Goal: Task Accomplishment & Management: Manage account settings

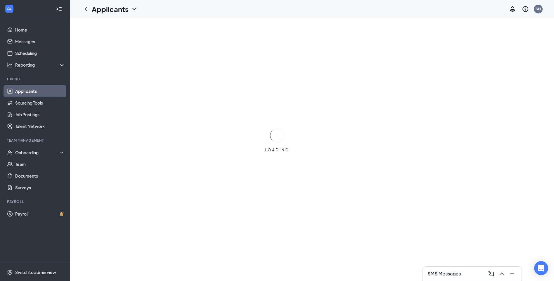
click at [501, 275] on icon "ChevronUp" at bounding box center [501, 273] width 7 height 7
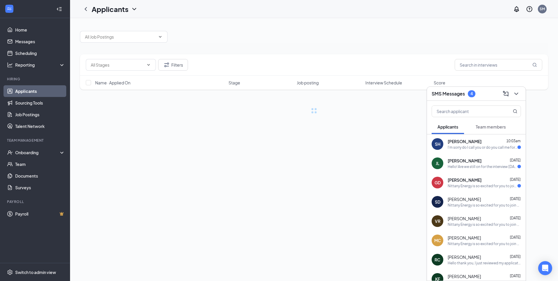
click at [464, 144] on span "[PERSON_NAME]" at bounding box center [465, 141] width 34 height 6
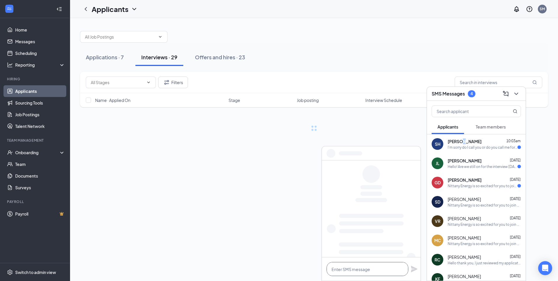
click at [361, 267] on textarea at bounding box center [368, 269] width 82 height 14
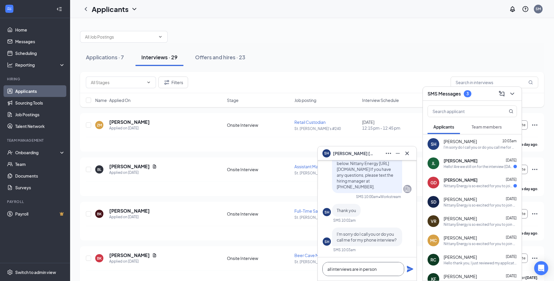
click at [384, 271] on textarea "all interviews are in person" at bounding box center [363, 269] width 82 height 14
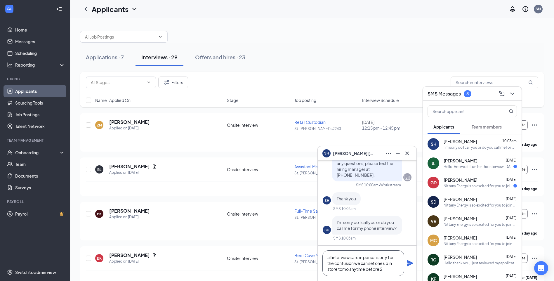
type textarea "all interviews are in person sorry for the confusion we can set one up in store…"
click at [405, 261] on div "all interviews are in person sorry for the confusion we can set one up in store…" at bounding box center [367, 263] width 99 height 35
click at [410, 264] on icon "Plane" at bounding box center [410, 263] width 6 height 6
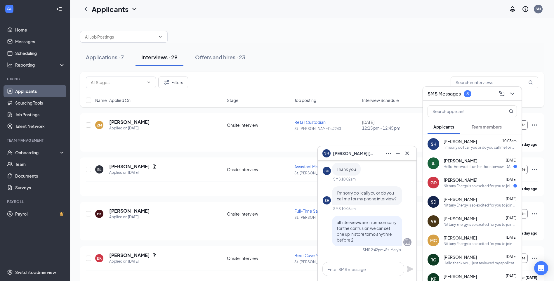
click at [475, 164] on div "Hello! Are we still on for the interview [DATE]?" at bounding box center [479, 166] width 70 height 5
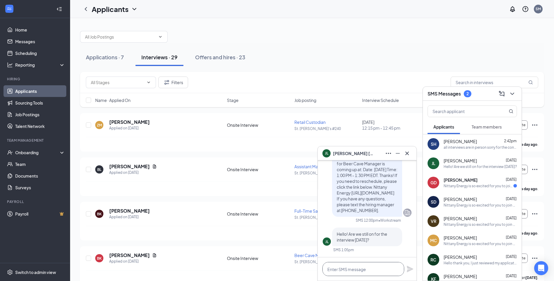
click at [341, 273] on textarea at bounding box center [363, 269] width 82 height 14
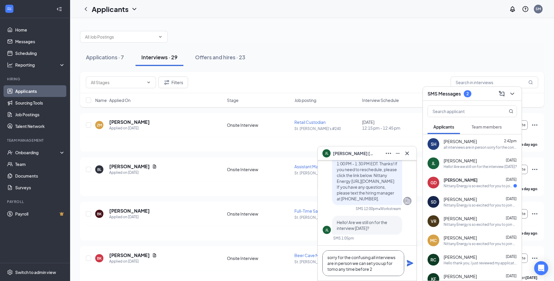
type textarea "sorry for the confusing all interviews are in person we can set you up for tomo…"
click at [409, 265] on icon "Plane" at bounding box center [410, 263] width 6 height 6
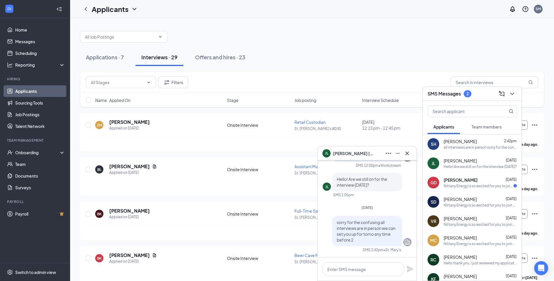
click at [463, 185] on div "Nittany Energy is so excited for you to join our team! Do you know anyone else …" at bounding box center [479, 185] width 70 height 5
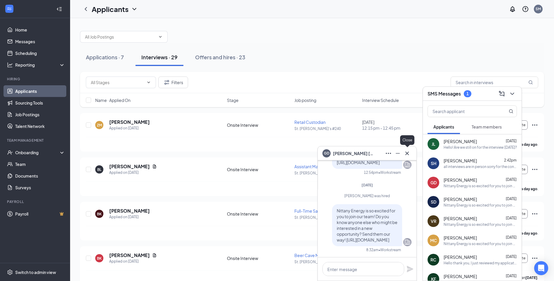
click at [404, 154] on icon "Cross" at bounding box center [407, 153] width 7 height 7
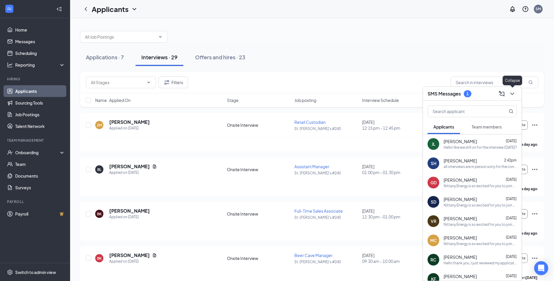
click at [514, 92] on icon "ChevronDown" at bounding box center [512, 93] width 7 height 7
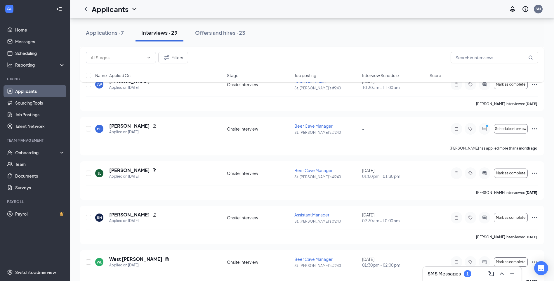
scroll to position [1120, 0]
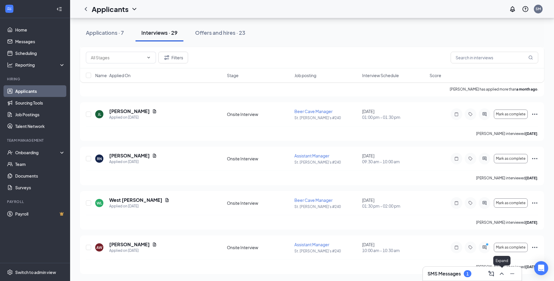
click at [503, 273] on icon "ChevronUp" at bounding box center [501, 273] width 7 height 7
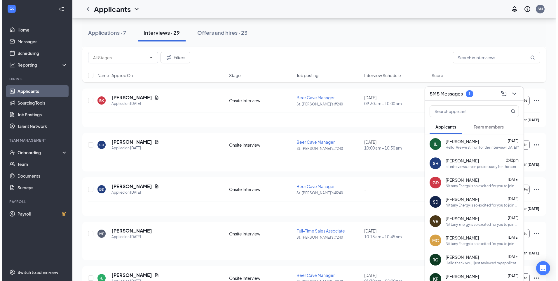
scroll to position [157, 0]
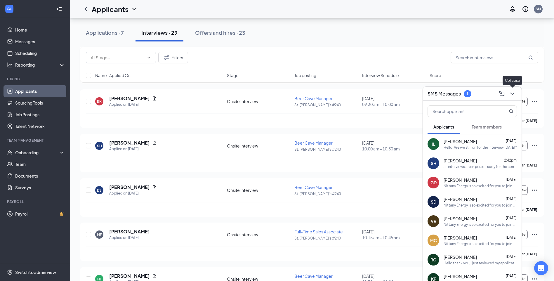
click at [512, 93] on icon "ChevronDown" at bounding box center [512, 93] width 7 height 7
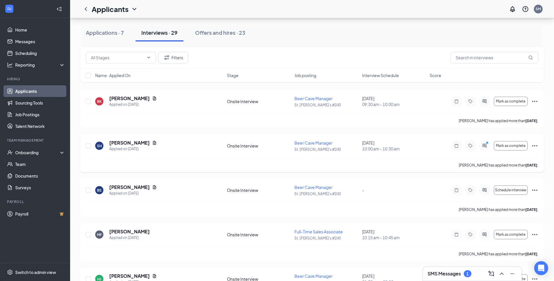
click at [389, 149] on span "10:00 am - 10:30 am" at bounding box center [394, 149] width 64 height 6
click at [485, 147] on icon "ActiveChat" at bounding box center [484, 145] width 7 height 5
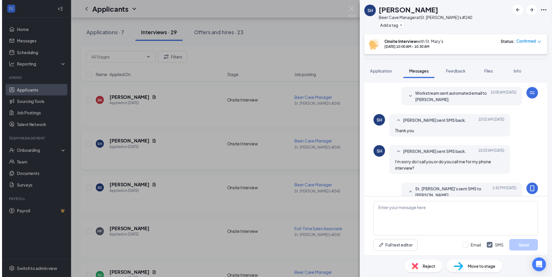
scroll to position [197, 0]
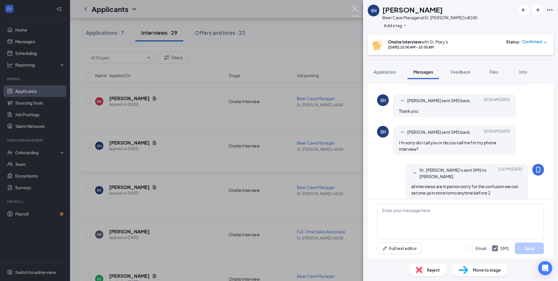
click at [355, 9] on img at bounding box center [355, 11] width 7 height 11
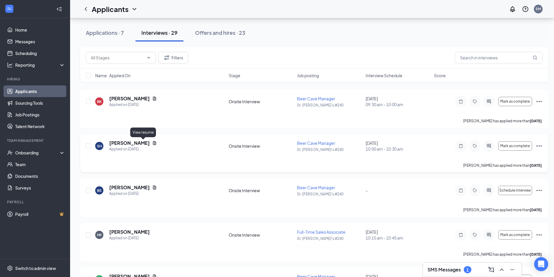
click at [152, 143] on icon "Document" at bounding box center [154, 142] width 5 height 5
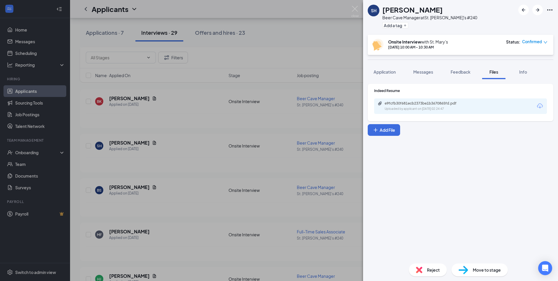
click at [416, 105] on div "e9fcfb30f681ecb2373be1b3670865fd.pdf" at bounding box center [426, 103] width 82 height 5
click at [355, 13] on img at bounding box center [355, 11] width 7 height 11
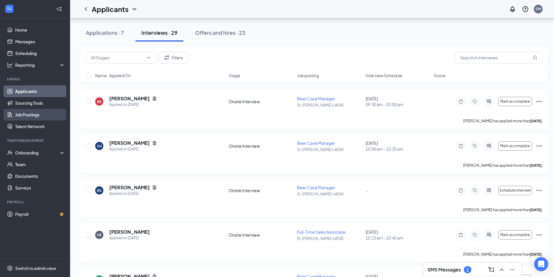
click at [40, 114] on link "Job Postings" at bounding box center [40, 115] width 50 height 12
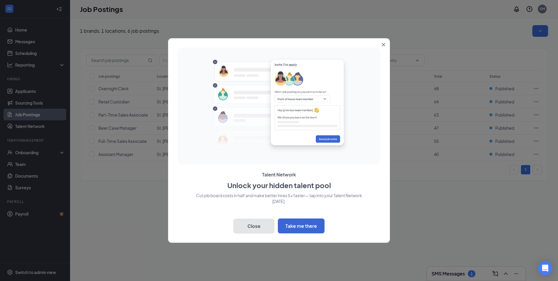
click at [269, 224] on button "Close" at bounding box center [254, 226] width 41 height 15
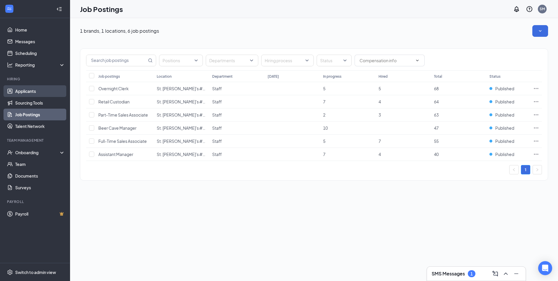
click at [15, 91] on link "Applicants" at bounding box center [40, 91] width 50 height 12
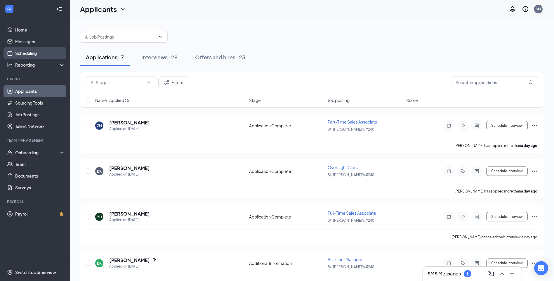
click at [23, 55] on link "Scheduling" at bounding box center [40, 53] width 50 height 12
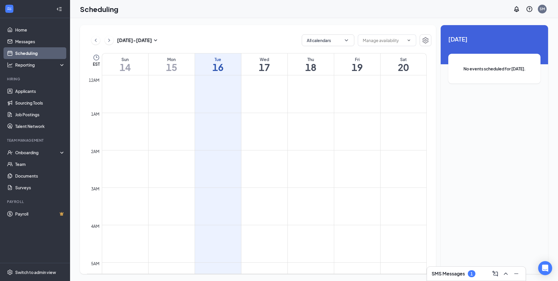
scroll to position [287, 0]
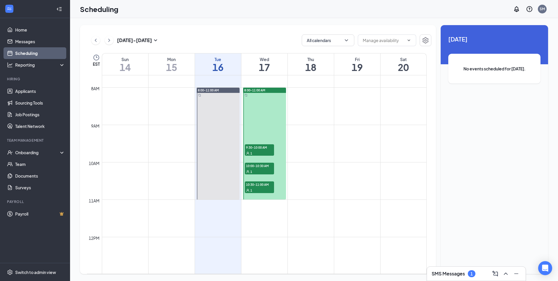
click at [269, 125] on div at bounding box center [264, 144] width 43 height 112
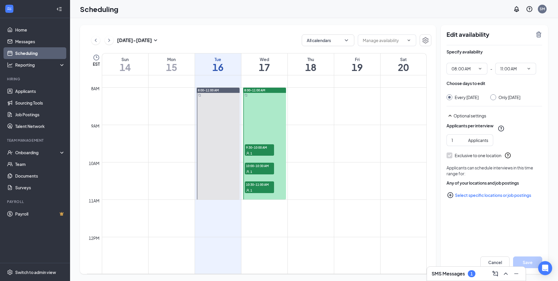
click at [263, 152] on div "1" at bounding box center [259, 153] width 29 height 6
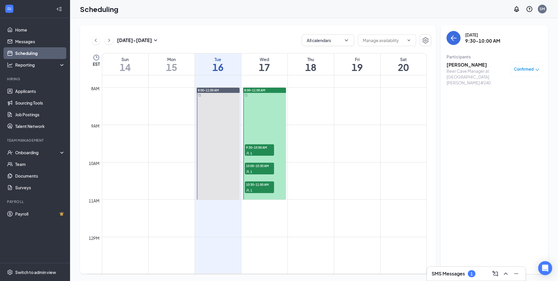
click at [265, 140] on div at bounding box center [264, 144] width 43 height 112
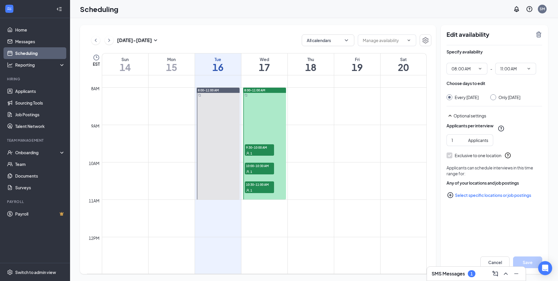
type input "08:00 AM"
type input "11:00 AM"
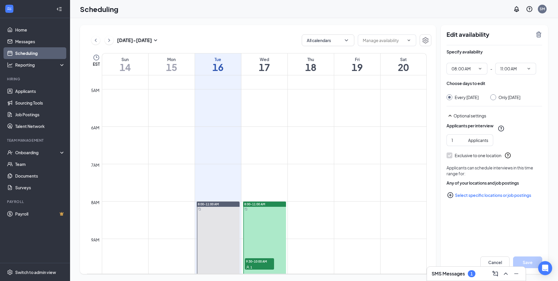
scroll to position [170, 0]
click at [223, 208] on div "8:00-11:00 AM" at bounding box center [218, 206] width 43 height 5
type input "08:00 AM"
type input "11:00 AM"
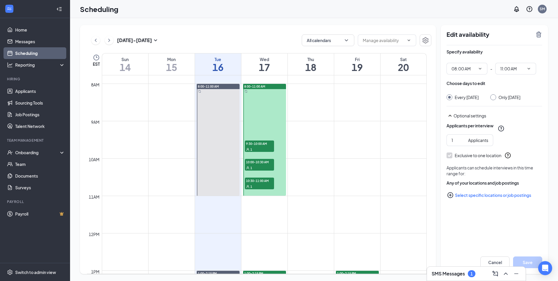
scroll to position [462, 0]
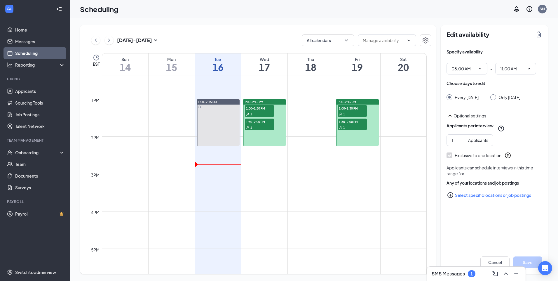
click at [210, 123] on div at bounding box center [218, 122] width 43 height 46
click at [206, 101] on span "1:00-2:15 PM" at bounding box center [207, 102] width 19 height 4
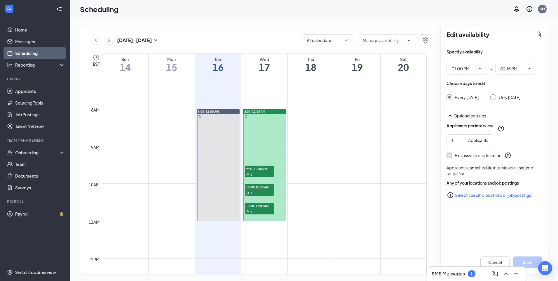
scroll to position [292, 0]
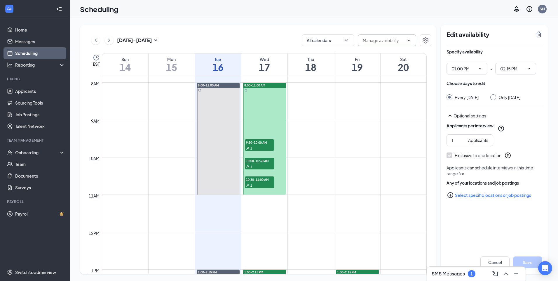
click at [406, 42] on span at bounding box center [409, 40] width 6 height 5
click at [408, 42] on icon "ChevronDown" at bounding box center [409, 40] width 5 height 5
click at [347, 41] on icon "ChevronDown" at bounding box center [347, 40] width 6 height 6
click at [347, 41] on icon "ChevronUp" at bounding box center [347, 40] width 6 height 6
click at [506, 275] on icon "ChevronUp" at bounding box center [506, 273] width 7 height 7
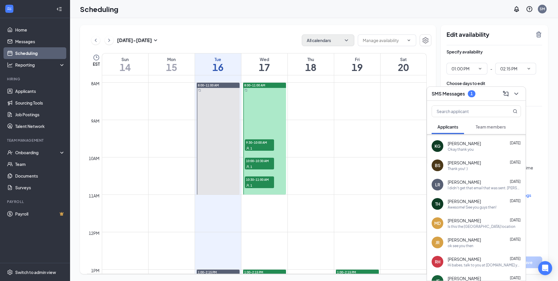
scroll to position [211, 0]
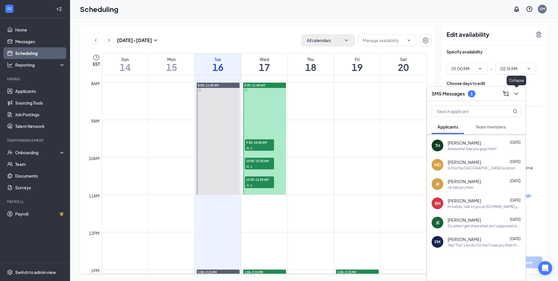
click at [517, 95] on icon "ChevronDown" at bounding box center [516, 93] width 7 height 7
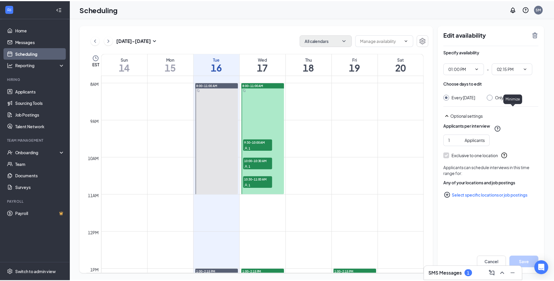
scroll to position [0, 0]
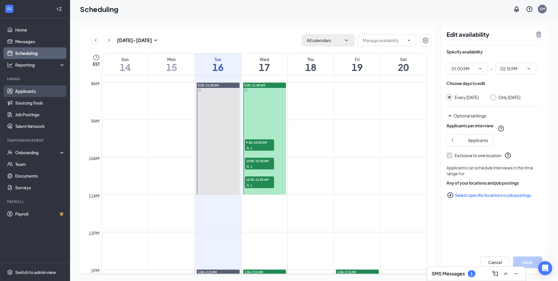
click at [30, 87] on link "Applicants" at bounding box center [40, 91] width 50 height 12
type input "08:00 AM"
type input "11:00 AM"
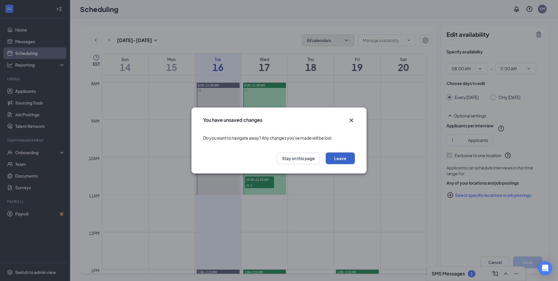
click at [340, 155] on button "Leave" at bounding box center [340, 158] width 29 height 12
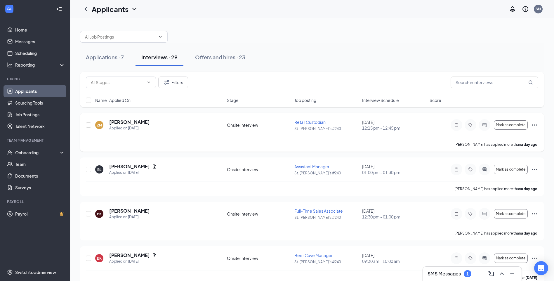
click at [487, 128] on div at bounding box center [485, 125] width 12 height 12
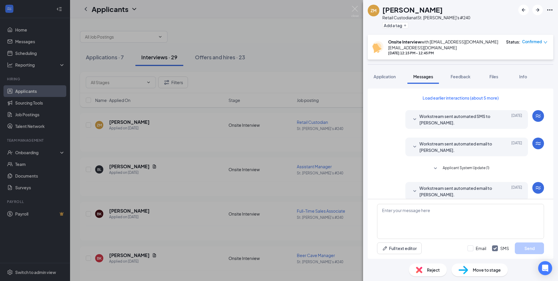
scroll to position [162, 0]
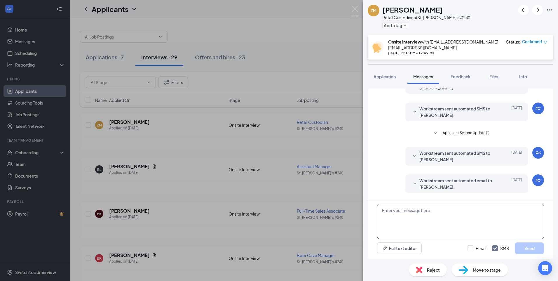
click at [471, 213] on textarea at bounding box center [460, 221] width 167 height 35
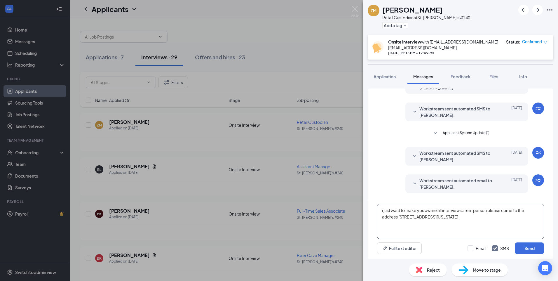
drag, startPoint x: 462, startPoint y: 215, endPoint x: 378, endPoint y: 207, distance: 84.1
click at [378, 207] on textarea "i just want to make you aware all interviews are in person please come to the a…" at bounding box center [460, 221] width 167 height 35
drag, startPoint x: 492, startPoint y: 222, endPoint x: 355, endPoint y: 208, distance: 137.4
click at [355, 209] on div "ZM Zeke Myers Retail Custodian at St. Mary's #240 Add a tag Onsite Interview wi…" at bounding box center [279, 140] width 558 height 281
type textarea "I just want to make you aware all interviews are in person please come to the a…"
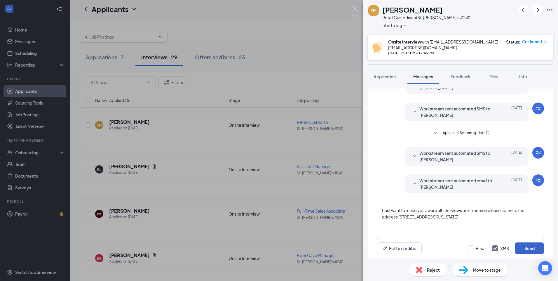
click at [534, 249] on button "Send" at bounding box center [529, 248] width 29 height 12
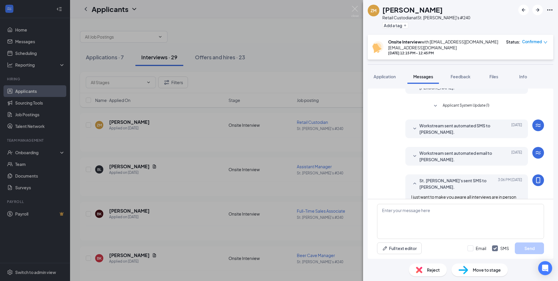
scroll to position [206, 0]
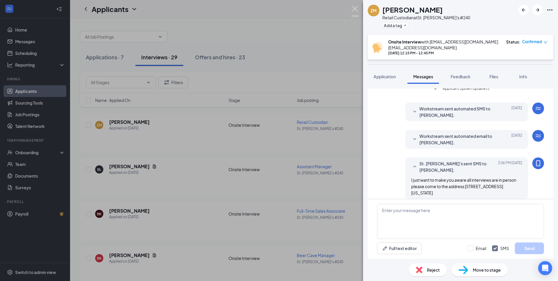
click at [356, 9] on img at bounding box center [355, 11] width 7 height 11
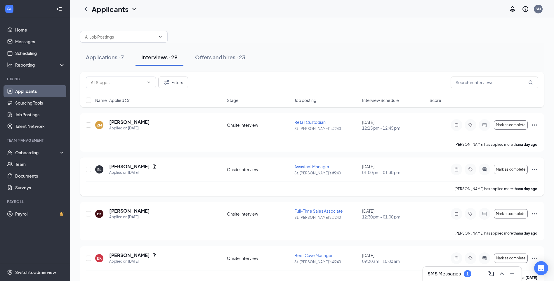
click at [484, 167] on icon "ActiveChat" at bounding box center [484, 169] width 7 height 5
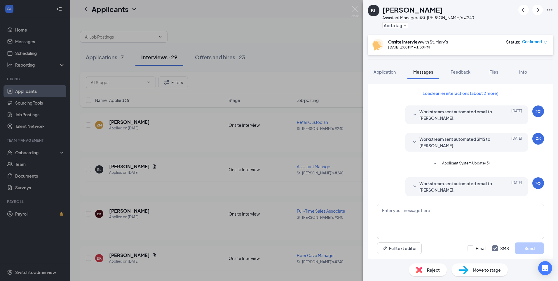
scroll to position [102, 0]
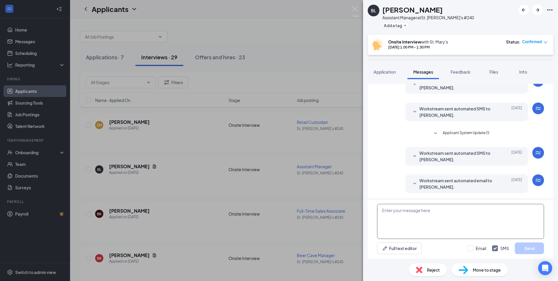
paste textarea "I just want to make you aware all interviews are in person please come to the a…"
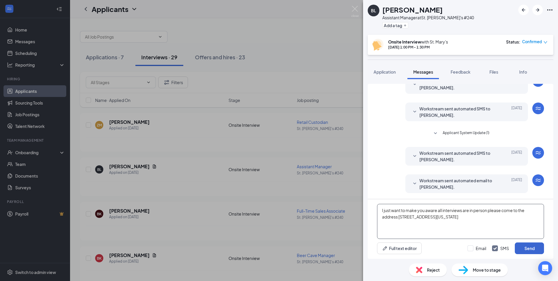
type textarea "I just want to make you aware all interviews are in person please come to the a…"
click at [532, 249] on button "Send" at bounding box center [529, 248] width 29 height 12
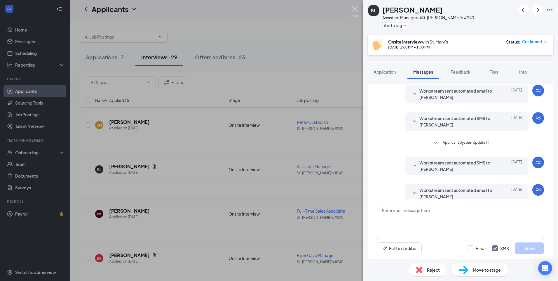
click at [355, 10] on img at bounding box center [355, 11] width 7 height 11
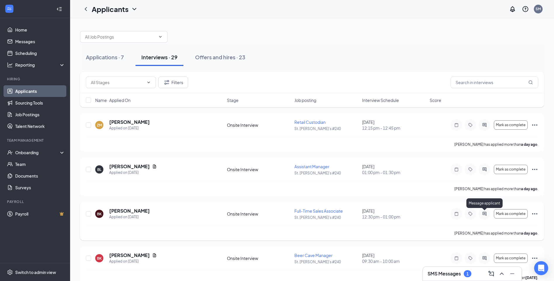
click at [488, 211] on icon "ActiveChat" at bounding box center [484, 213] width 7 height 5
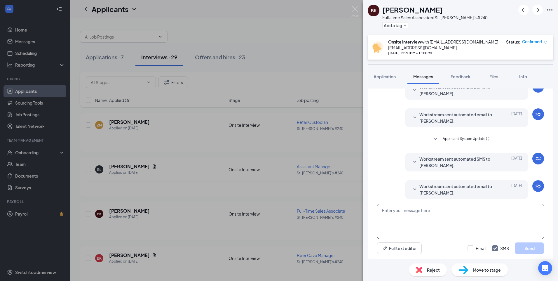
scroll to position [107, 0]
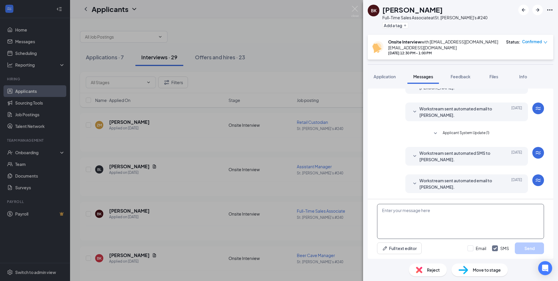
paste textarea "I just want to make you aware all interviews are in person please come to the a…"
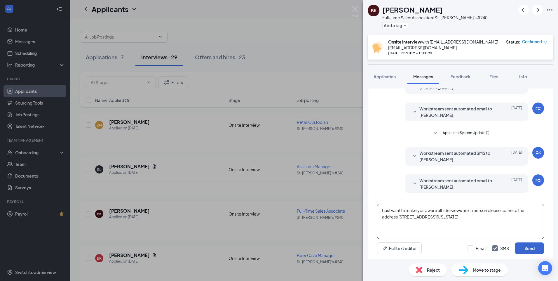
type textarea "I just want to make you aware all interviews are in person please come to the a…"
click at [532, 249] on button "Send" at bounding box center [529, 248] width 29 height 12
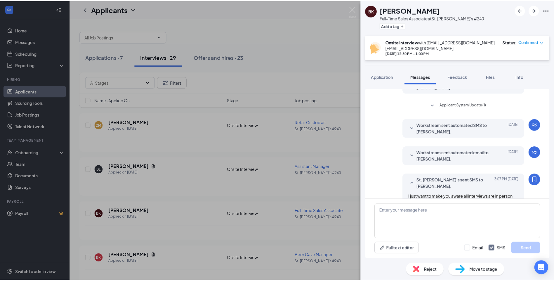
scroll to position [157, 0]
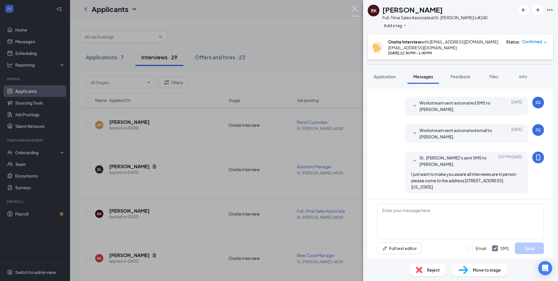
click at [353, 10] on img at bounding box center [355, 11] width 7 height 11
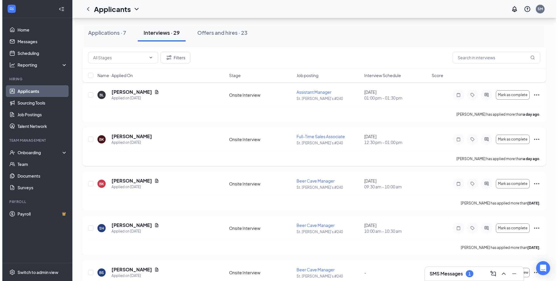
scroll to position [88, 0]
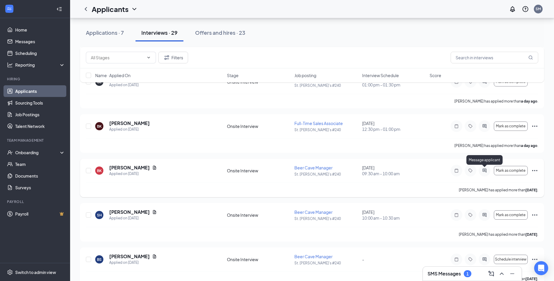
click at [484, 168] on icon "ActiveChat" at bounding box center [484, 170] width 7 height 5
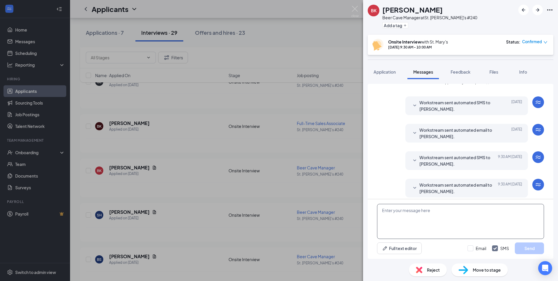
scroll to position [102, 0]
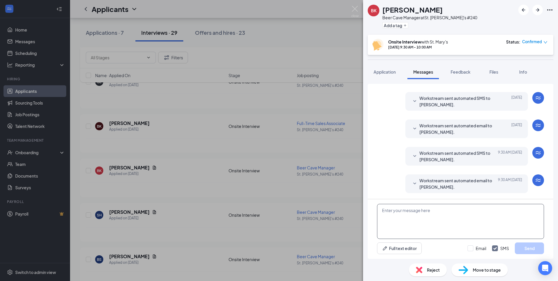
paste textarea "I just want to make you aware all interviews are in person please come to the a…"
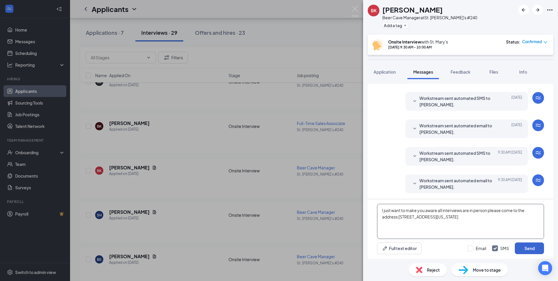
type textarea "I just want to make you aware all interviews are in person please come to the a…"
click at [524, 249] on button "Send" at bounding box center [529, 248] width 29 height 12
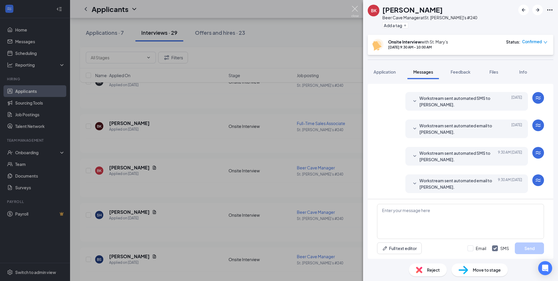
scroll to position [130, 0]
click at [356, 6] on img at bounding box center [355, 11] width 7 height 11
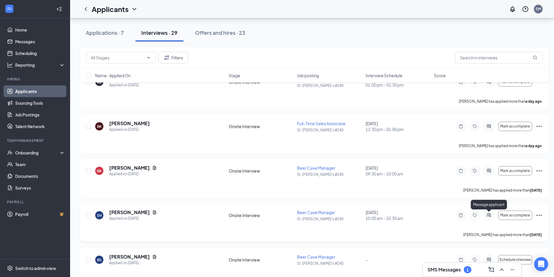
click at [490, 216] on icon "ActiveChat" at bounding box center [488, 215] width 7 height 5
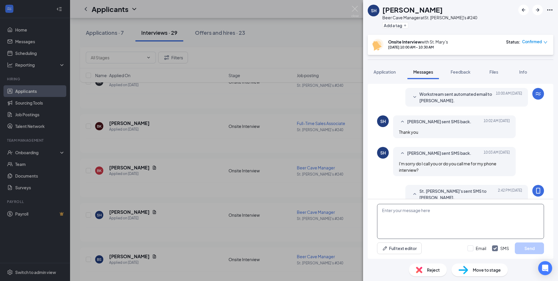
scroll to position [197, 0]
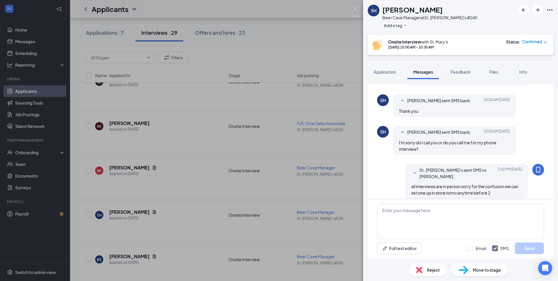
drag, startPoint x: 410, startPoint y: 216, endPoint x: 383, endPoint y: 179, distance: 45.5
click at [383, 180] on div "St. Mary's sent SMS to Shawn Hasty. Today 2:42 PM all interviews are in person …" at bounding box center [460, 183] width 167 height 38
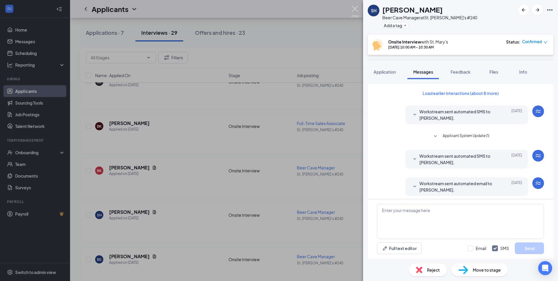
click at [352, 11] on img at bounding box center [355, 11] width 7 height 11
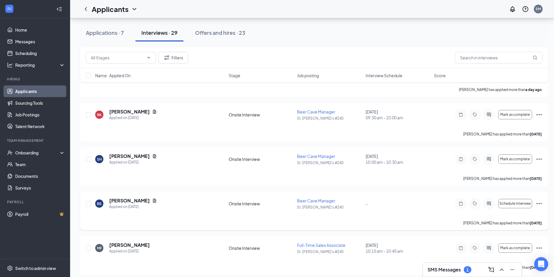
scroll to position [146, 0]
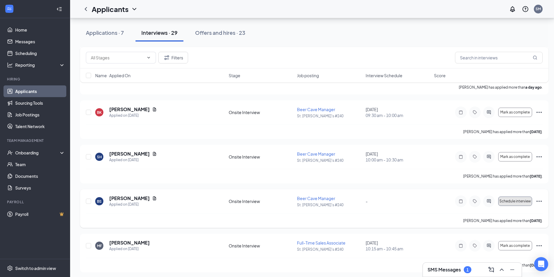
click at [512, 200] on span "Schedule interview" at bounding box center [515, 201] width 32 height 4
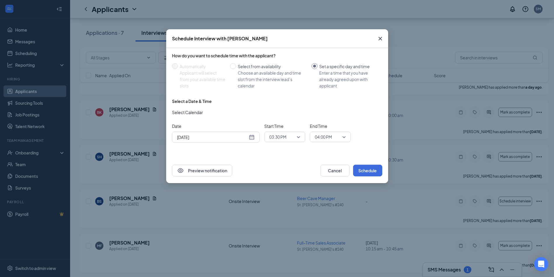
click at [321, 68] on div "Set a specific day and time" at bounding box center [348, 66] width 58 height 6
click at [317, 68] on input "Set a specific day and time Enter a time that you have already agreed upon with…" at bounding box center [315, 66] width 6 height 6
click at [252, 140] on div "Sep 16, 2025" at bounding box center [216, 136] width 88 height 11
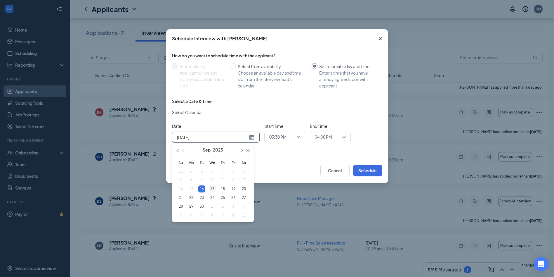
type input "Sep 17, 2025"
click at [208, 189] on td "17" at bounding box center [212, 188] width 11 height 9
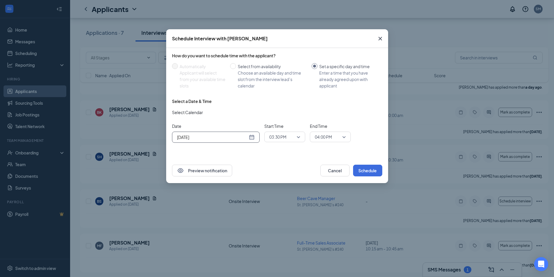
click at [282, 130] on div "Start Time 03:30 PM" at bounding box center [284, 132] width 41 height 19
click at [283, 137] on span "03:30 PM" at bounding box center [277, 136] width 17 height 9
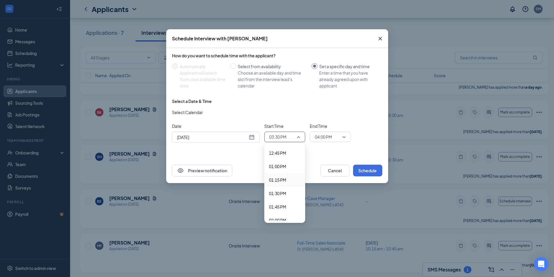
scroll to position [655, 0]
click at [284, 157] on span "12:15 PM" at bounding box center [277, 155] width 17 height 6
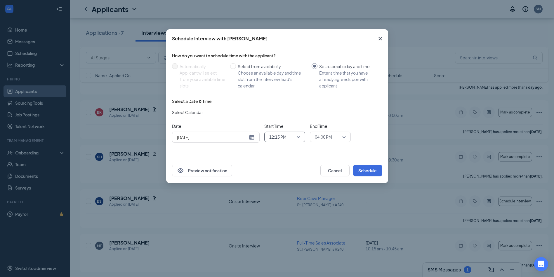
click at [325, 135] on span "04:00 PM" at bounding box center [323, 136] width 17 height 9
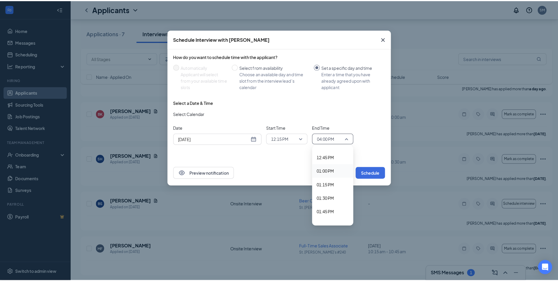
scroll to position [624, 0]
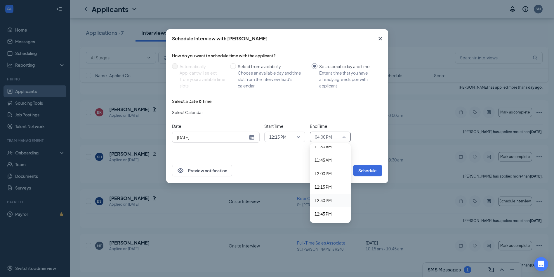
click at [325, 198] on span "12:30 PM" at bounding box center [323, 200] width 17 height 6
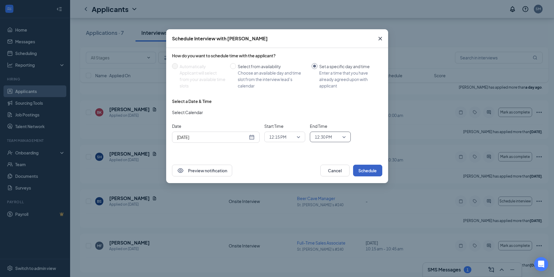
click at [366, 172] on button "Schedule" at bounding box center [367, 170] width 29 height 12
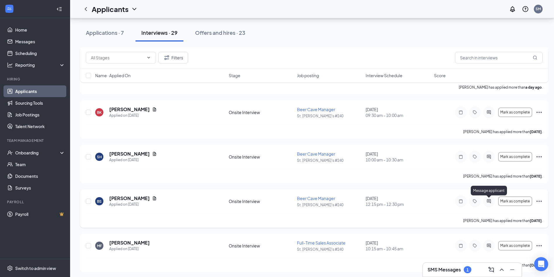
click at [489, 200] on icon "ActiveChat" at bounding box center [489, 201] width 4 height 4
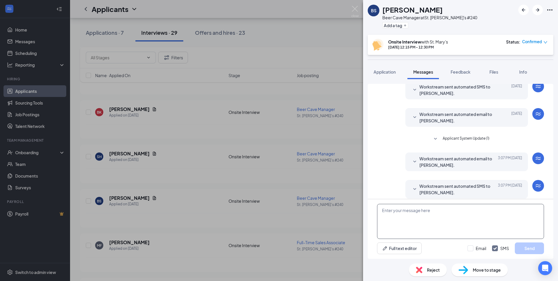
scroll to position [157, 0]
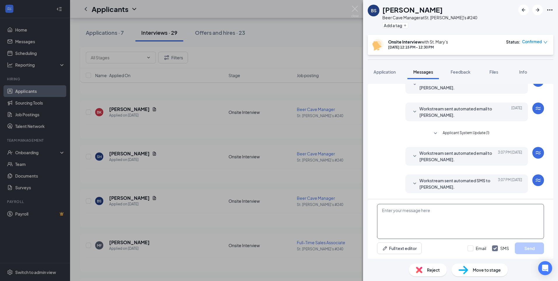
paste textarea "I just want to make you aware all interviews are in person please come to the a…"
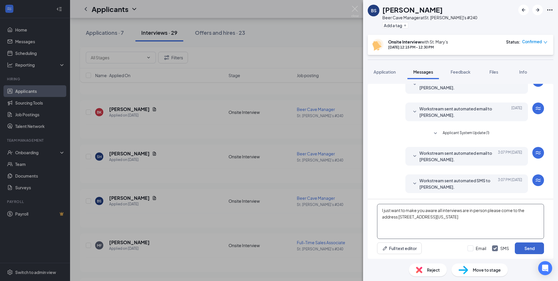
type textarea "I just want to make you aware all interviews are in person please come to the a…"
click at [534, 247] on button "Send" at bounding box center [529, 248] width 29 height 12
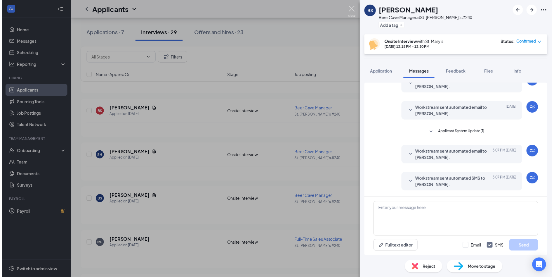
scroll to position [185, 0]
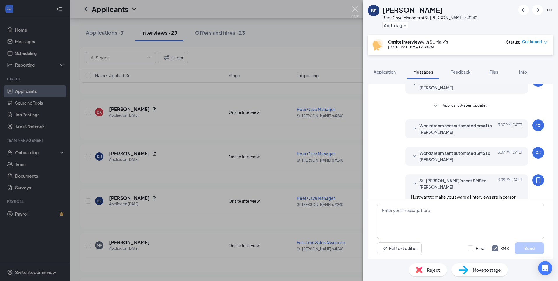
click at [355, 9] on img at bounding box center [355, 11] width 7 height 11
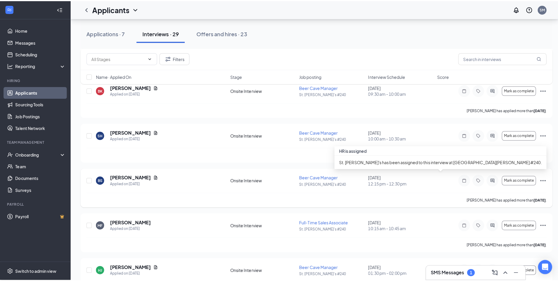
scroll to position [175, 0]
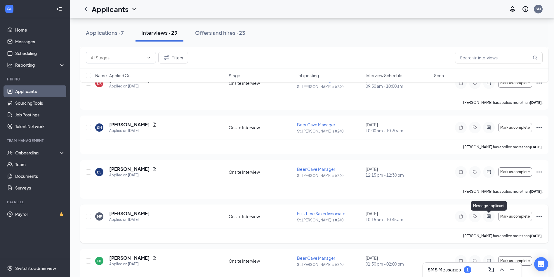
click at [488, 217] on icon "ActiveChat" at bounding box center [488, 216] width 7 height 5
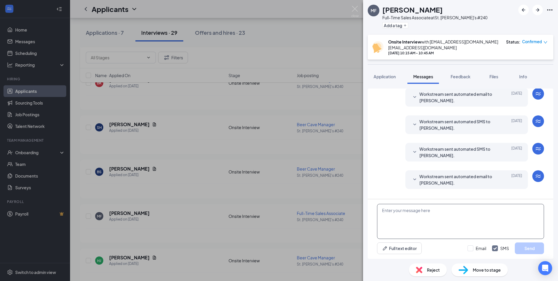
scroll to position [107, 0]
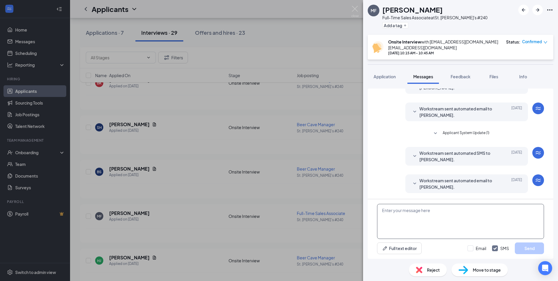
paste textarea "I just want to make you aware all interviews are in person please come to the a…"
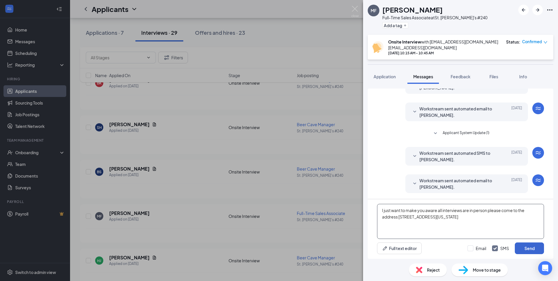
type textarea "I just want to make you aware all interviews are in person please come to the a…"
click at [530, 249] on button "Send" at bounding box center [529, 248] width 29 height 12
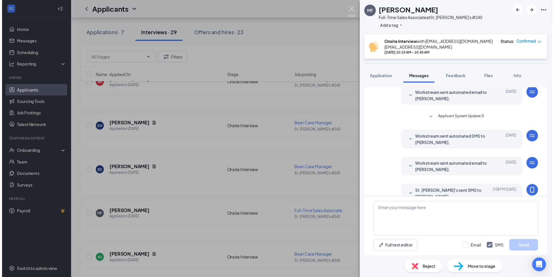
scroll to position [151, 0]
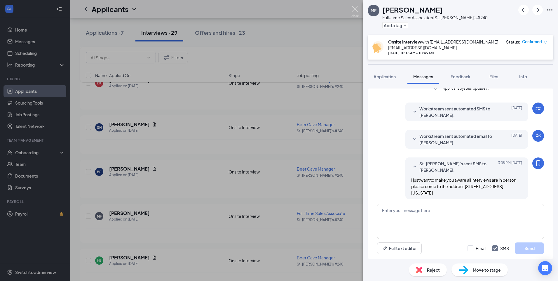
click at [356, 11] on img at bounding box center [355, 11] width 7 height 11
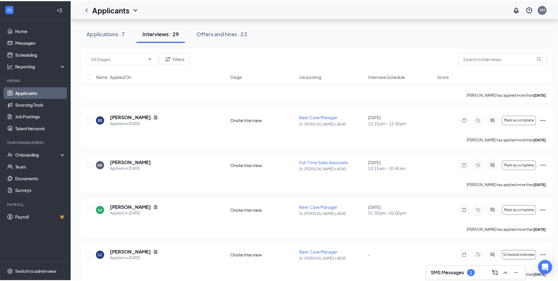
scroll to position [234, 0]
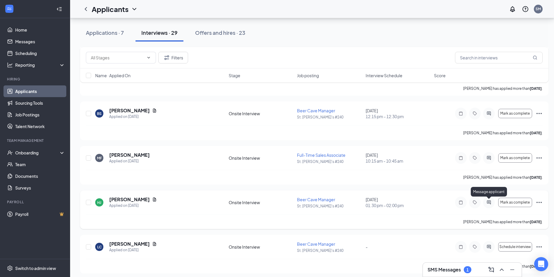
click at [488, 200] on icon "ActiveChat" at bounding box center [489, 202] width 4 height 4
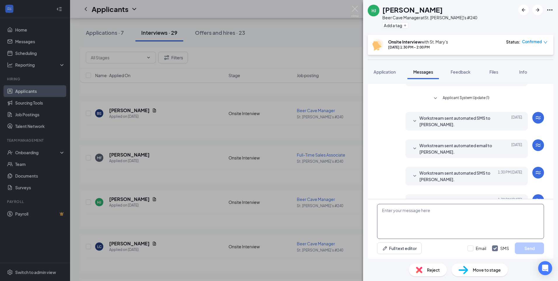
scroll to position [102, 0]
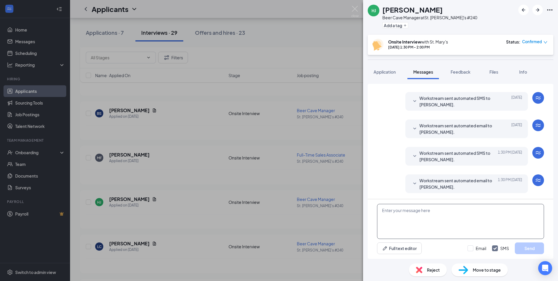
paste textarea "I just want to make you aware all interviews are in person please come to the a…"
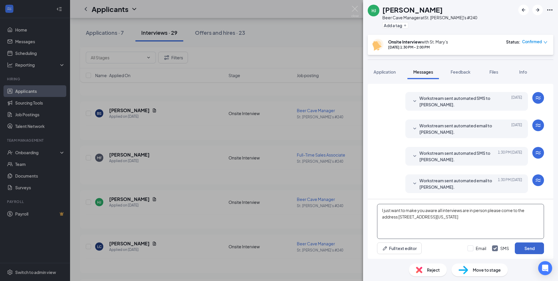
type textarea "I just want to make you aware all interviews are in person please come to the a…"
click at [534, 249] on button "Send" at bounding box center [529, 248] width 29 height 12
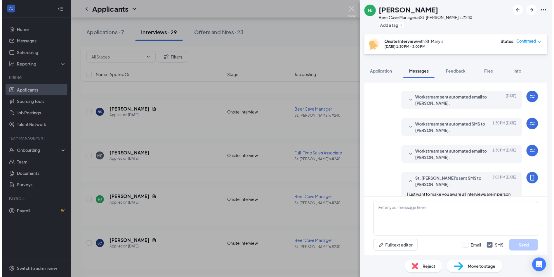
scroll to position [147, 0]
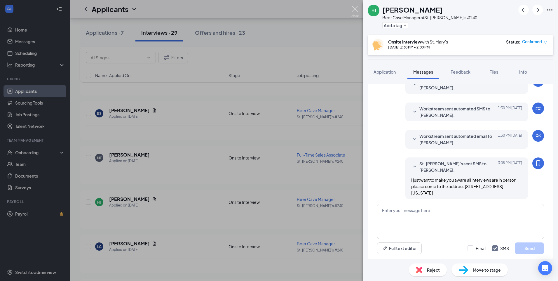
click at [356, 9] on img at bounding box center [355, 11] width 7 height 11
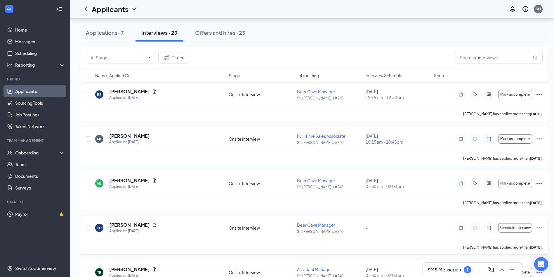
scroll to position [263, 0]
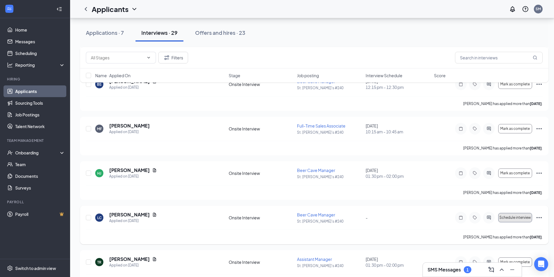
click at [513, 217] on span "Schedule interview" at bounding box center [515, 217] width 32 height 4
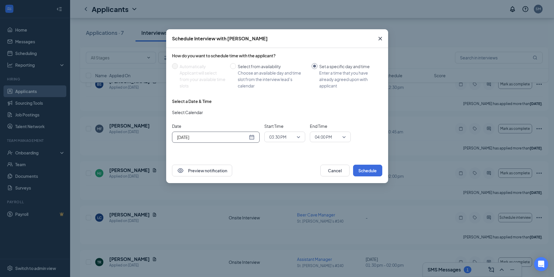
click at [251, 138] on div "Sep 16, 2025" at bounding box center [216, 137] width 78 height 6
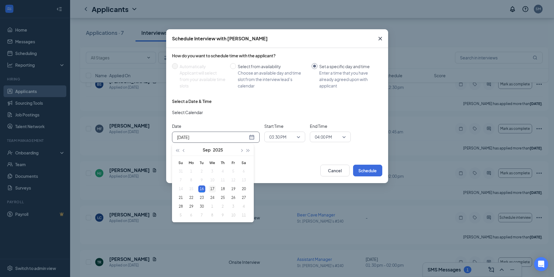
type input "Sep 17, 2025"
click at [210, 189] on div "17" at bounding box center [212, 188] width 7 height 7
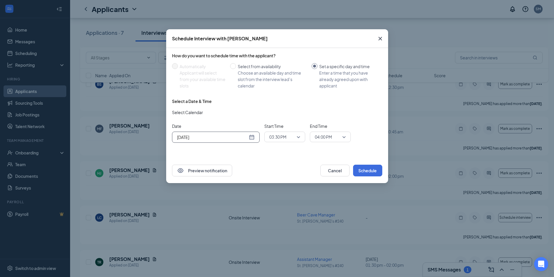
click at [291, 136] on span "03:30 PM" at bounding box center [282, 136] width 26 height 9
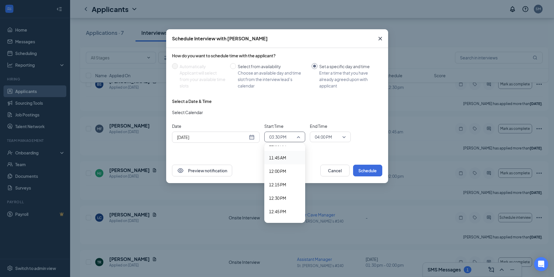
scroll to position [568, 0]
click at [286, 163] on span "10:45 AM" at bounding box center [277, 162] width 17 height 6
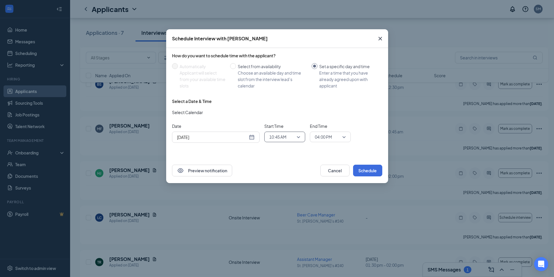
click at [322, 138] on span "04:00 PM" at bounding box center [323, 136] width 17 height 9
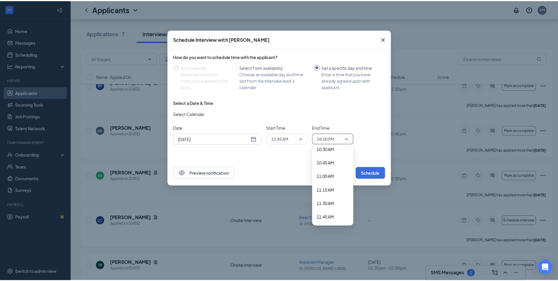
scroll to position [565, 0]
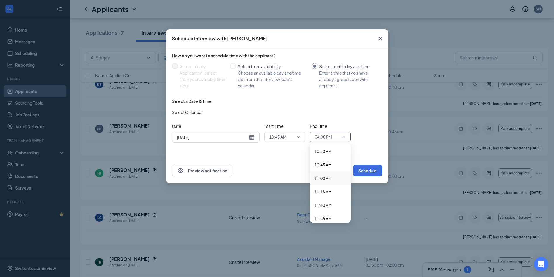
click at [332, 178] on span "11:00 AM" at bounding box center [323, 178] width 17 height 6
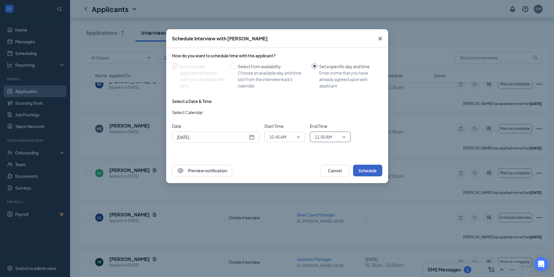
click at [367, 168] on button "Schedule" at bounding box center [367, 170] width 29 height 12
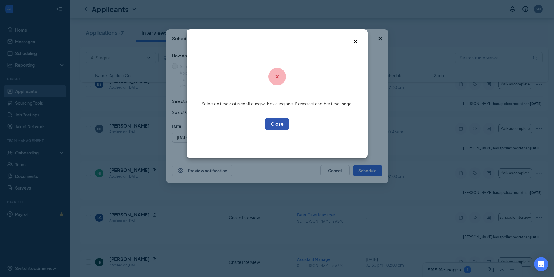
click at [282, 125] on button "OK" at bounding box center [277, 124] width 24 height 12
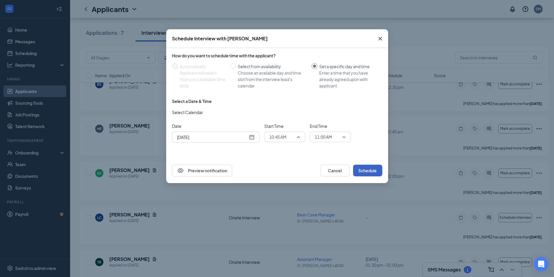
click at [292, 136] on span "10:45 AM" at bounding box center [282, 136] width 26 height 9
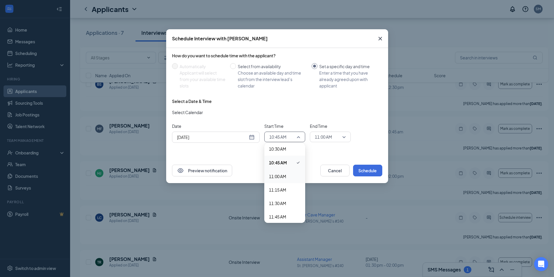
click at [283, 176] on span "11:00 AM" at bounding box center [277, 176] width 17 height 6
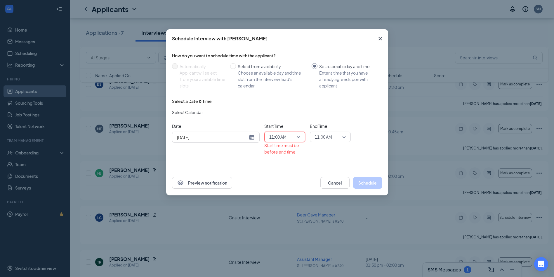
click at [330, 136] on span "11:00 AM" at bounding box center [323, 136] width 17 height 9
click at [328, 191] on span "11:15 AM" at bounding box center [323, 192] width 17 height 6
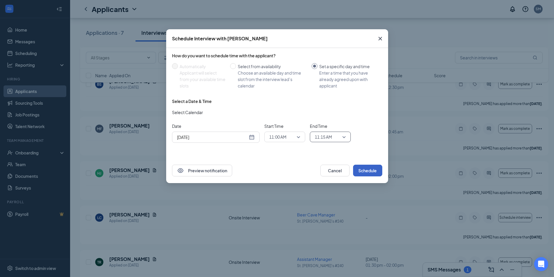
click at [367, 171] on button "Schedule" at bounding box center [367, 170] width 29 height 12
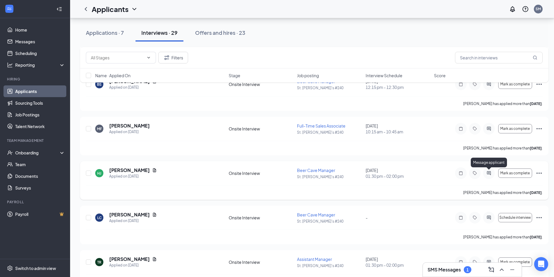
click at [490, 174] on icon "ActiveChat" at bounding box center [489, 173] width 4 height 4
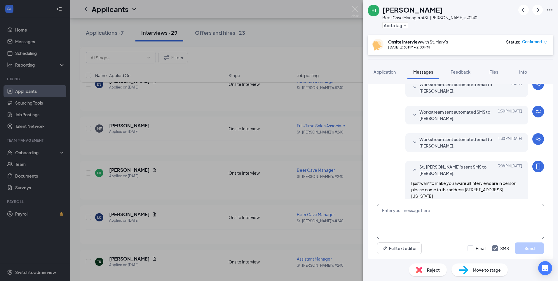
scroll to position [147, 0]
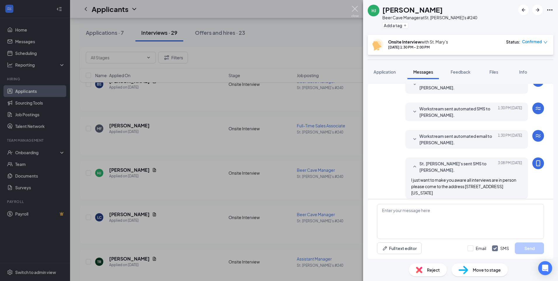
click at [358, 11] on img at bounding box center [355, 11] width 7 height 11
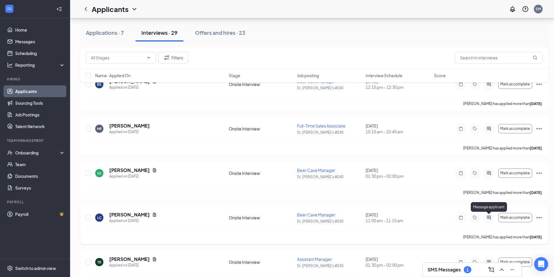
click at [488, 216] on icon "ActiveChat" at bounding box center [488, 217] width 7 height 5
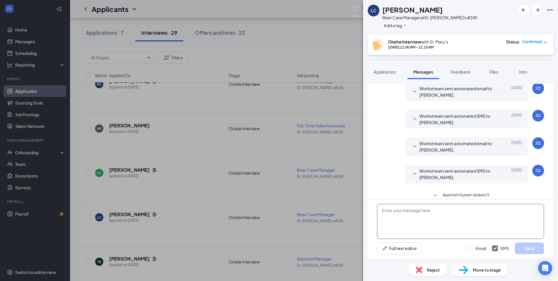
scroll to position [157, 0]
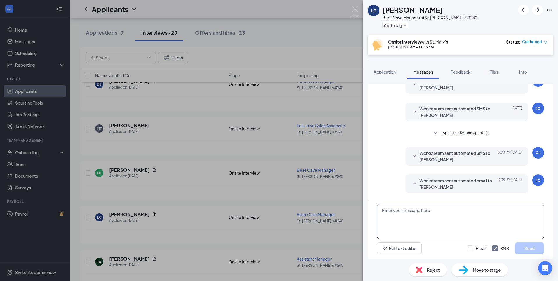
paste textarea "I just want to make you aware all interviews are in person please come to the a…"
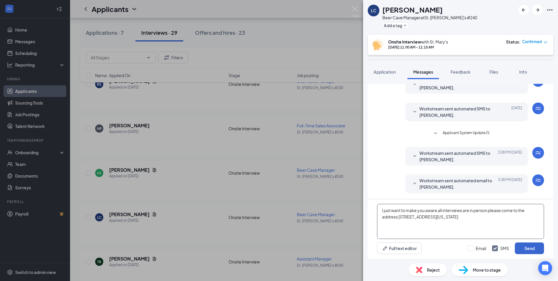
type textarea "I just want to make you aware all interviews are in person please come to the a…"
click at [529, 250] on button "Send" at bounding box center [529, 248] width 29 height 12
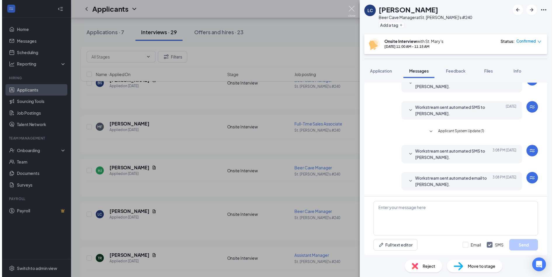
scroll to position [185, 0]
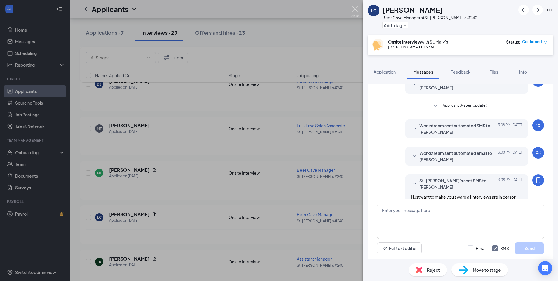
click at [353, 13] on img at bounding box center [355, 11] width 7 height 11
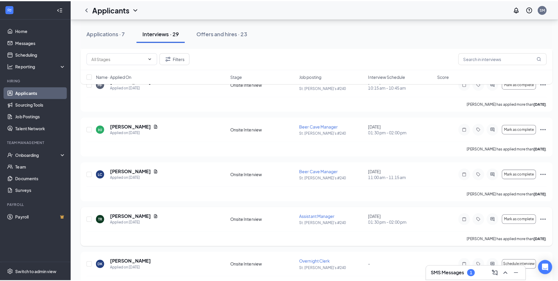
scroll to position [321, 0]
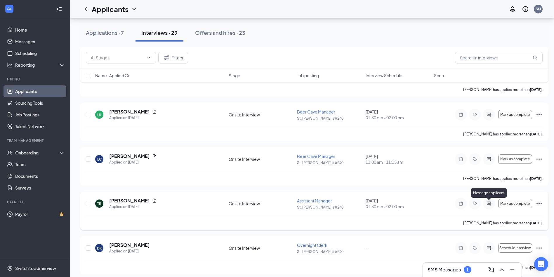
click at [490, 204] on icon "ActiveChat" at bounding box center [488, 203] width 7 height 5
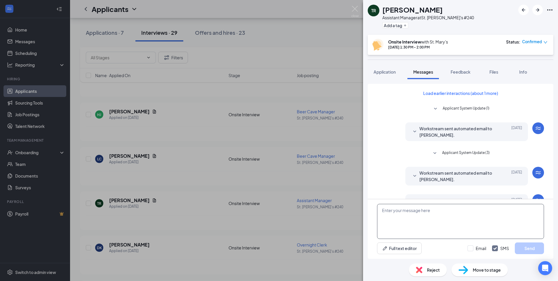
scroll to position [92, 0]
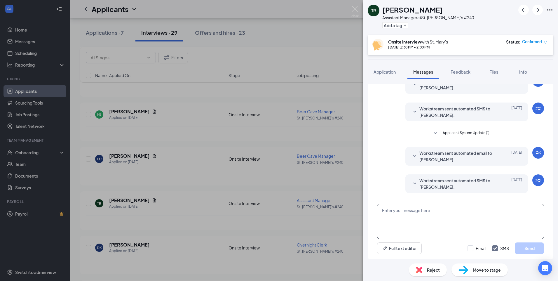
paste textarea "I just want to make you aware all interviews are in person please come to the a…"
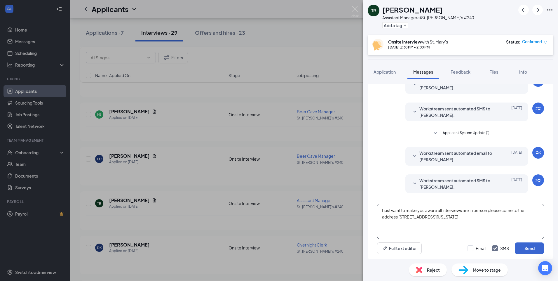
type textarea "I just want to make you aware all interviews are in person please come to the a…"
click at [530, 249] on button "Send" at bounding box center [529, 248] width 29 height 12
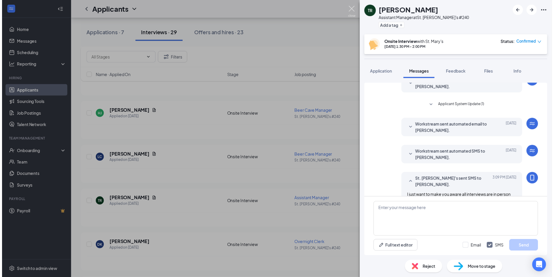
scroll to position [136, 0]
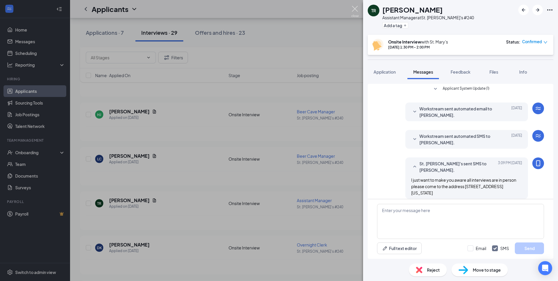
click at [357, 11] on img at bounding box center [355, 11] width 7 height 11
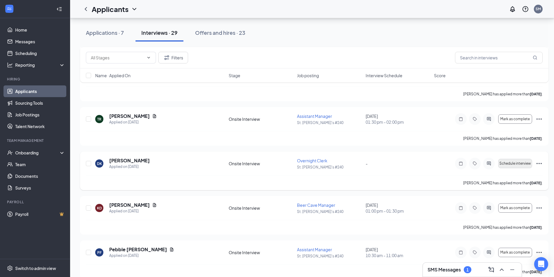
scroll to position [409, 0]
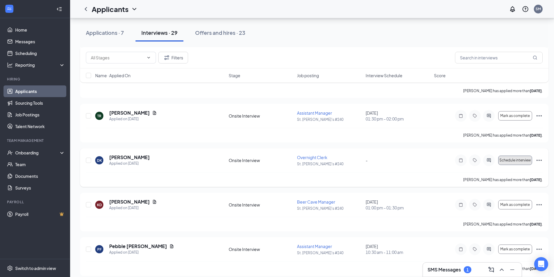
click at [510, 160] on span "Schedule interview" at bounding box center [515, 160] width 32 height 4
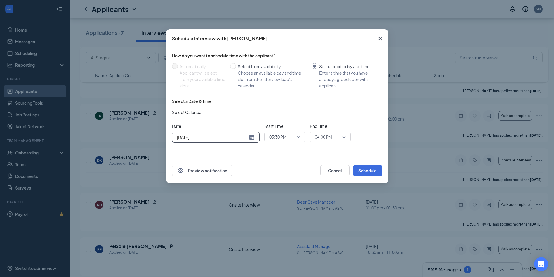
click at [253, 137] on div "Sep 16, 2025" at bounding box center [216, 137] width 78 height 6
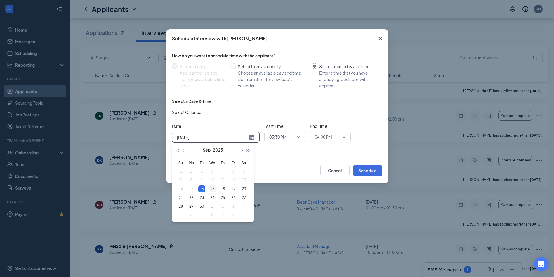
type input "Sep 17, 2025"
click at [209, 185] on td "17" at bounding box center [212, 188] width 11 height 9
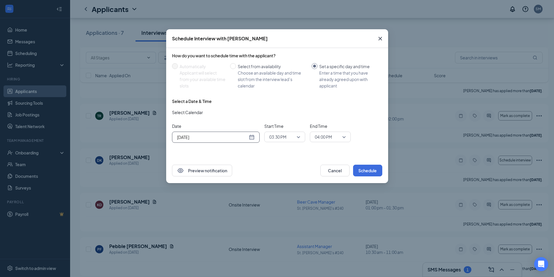
click at [296, 136] on span "03:30 PM" at bounding box center [284, 136] width 31 height 9
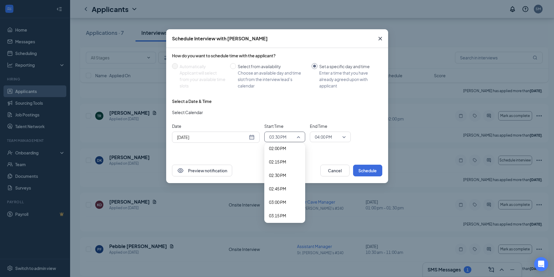
scroll to position [743, 0]
click at [283, 164] on span "02:00 PM" at bounding box center [277, 161] width 17 height 6
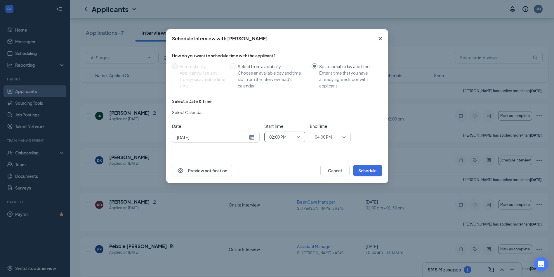
click at [320, 138] on span "04:00 PM" at bounding box center [323, 136] width 17 height 9
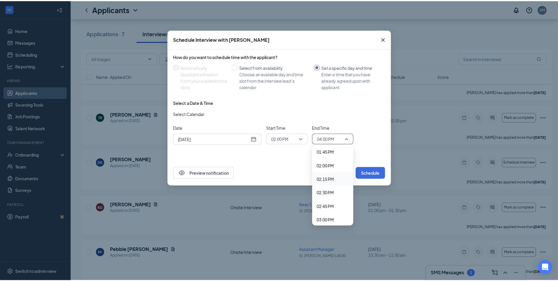
scroll to position [741, 0]
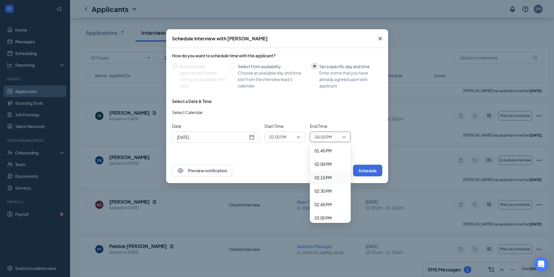
click at [327, 175] on span "02:15 PM" at bounding box center [323, 177] width 17 height 6
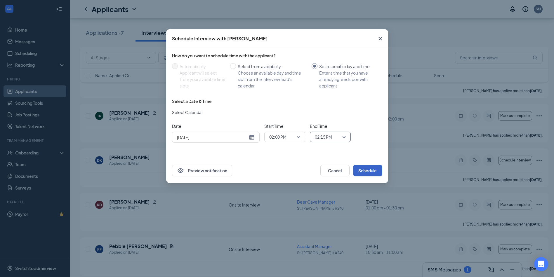
click at [366, 170] on button "Schedule" at bounding box center [367, 170] width 29 height 12
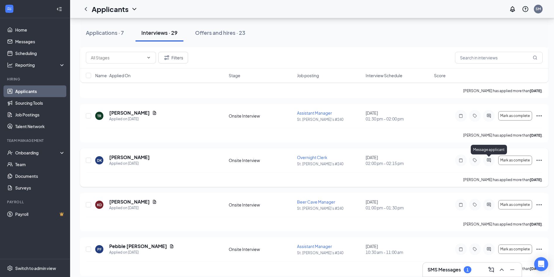
click at [488, 161] on icon "ActiveChat" at bounding box center [488, 160] width 7 height 5
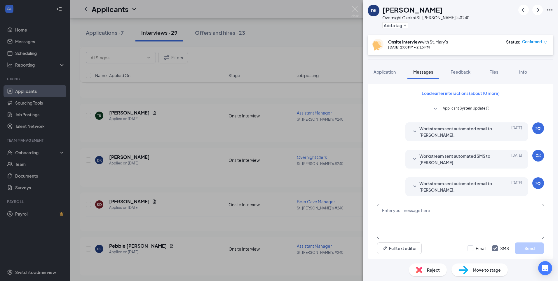
scroll to position [157, 0]
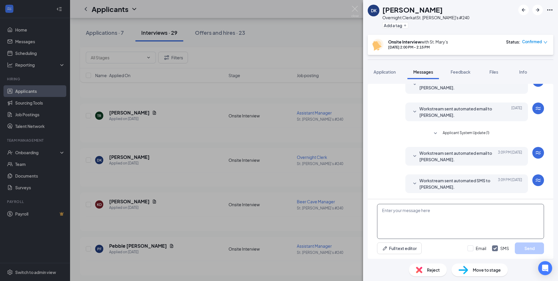
paste textarea "I just want to make you aware all interviews are in person please come to the a…"
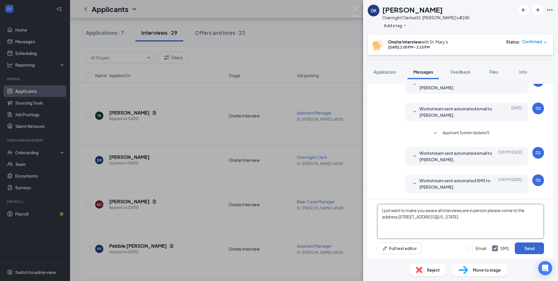
type textarea "I just want to make you aware all interviews are in person please come to the a…"
click at [525, 248] on button "Send" at bounding box center [529, 248] width 29 height 12
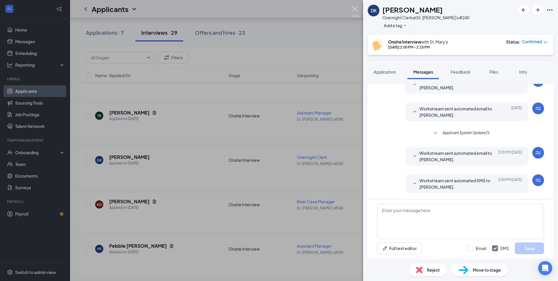
scroll to position [201, 0]
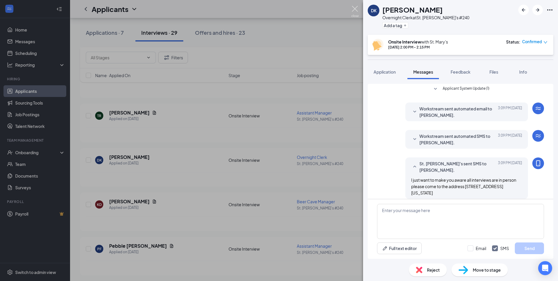
click at [355, 13] on img at bounding box center [355, 11] width 7 height 11
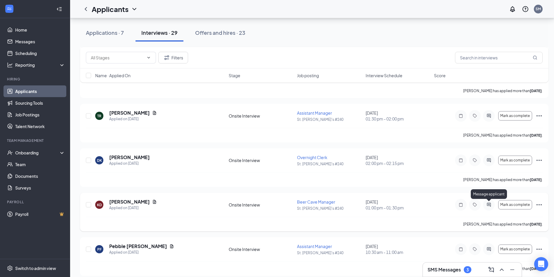
click at [487, 206] on icon "ActiveChat" at bounding box center [488, 204] width 7 height 5
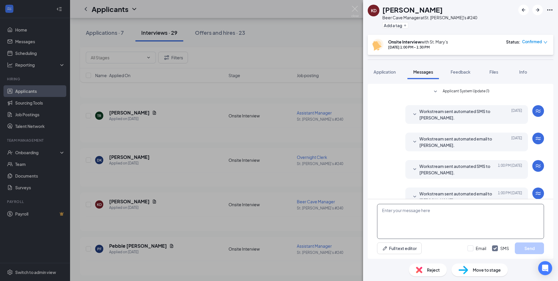
scroll to position [102, 0]
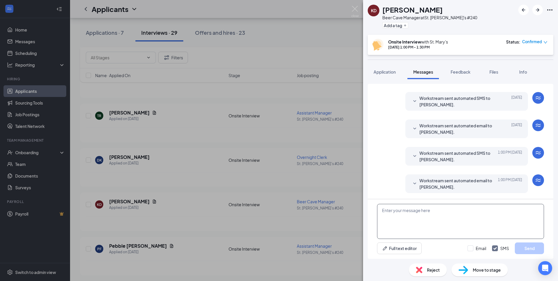
paste textarea "I just want to make you aware all interviews are in person please come to the a…"
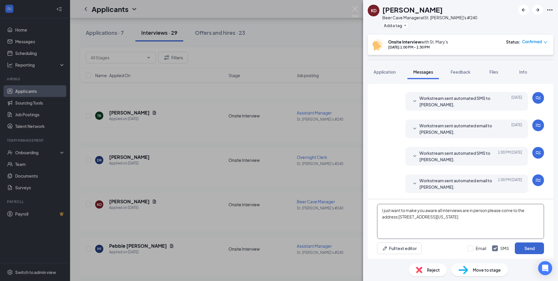
type textarea "I just want to make you aware all interviews are in person please come to the a…"
click at [522, 249] on button "Send" at bounding box center [529, 248] width 29 height 12
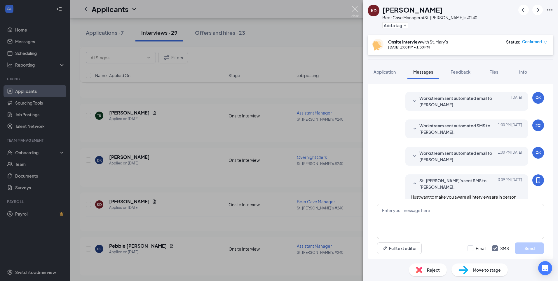
scroll to position [147, 0]
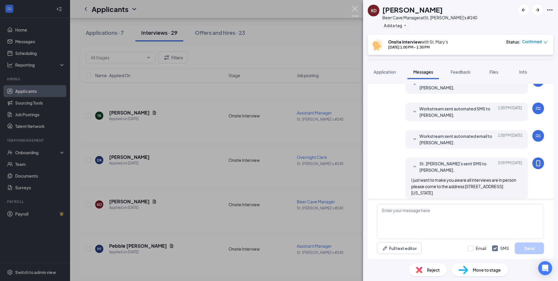
click at [353, 10] on img at bounding box center [355, 11] width 7 height 11
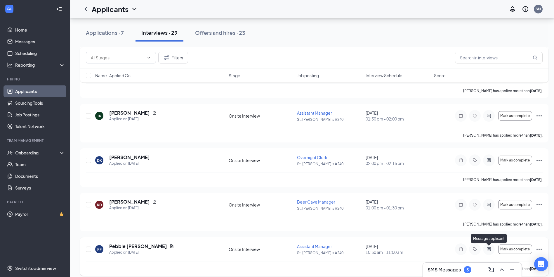
click at [489, 249] on icon "ActiveChat" at bounding box center [489, 249] width 4 height 4
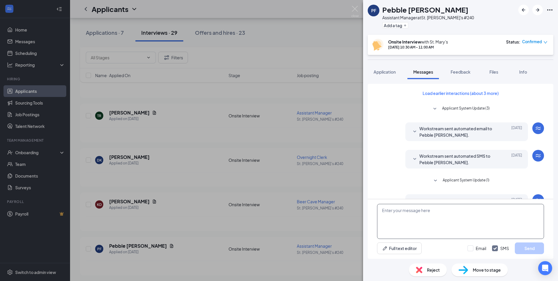
scroll to position [102, 0]
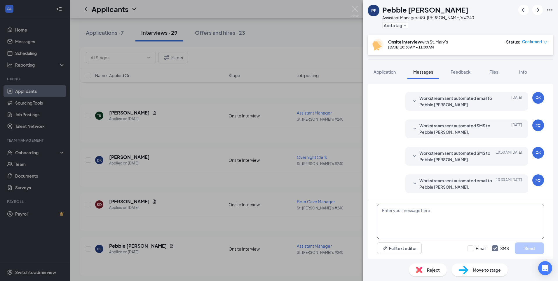
paste textarea "I just want to make you aware all interviews are in person please come to the a…"
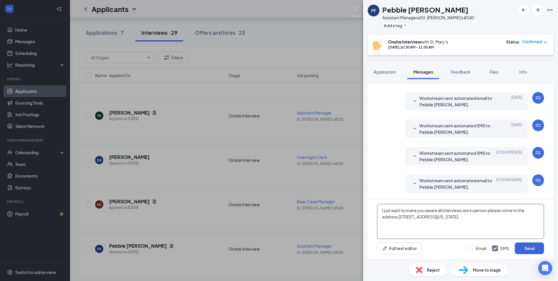
type textarea "I just want to make you aware all interviews are in person please come to the a…"
click at [525, 245] on button "Send" at bounding box center [529, 248] width 29 height 12
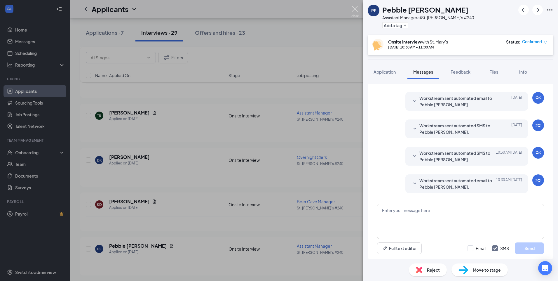
click at [355, 8] on img at bounding box center [355, 11] width 7 height 11
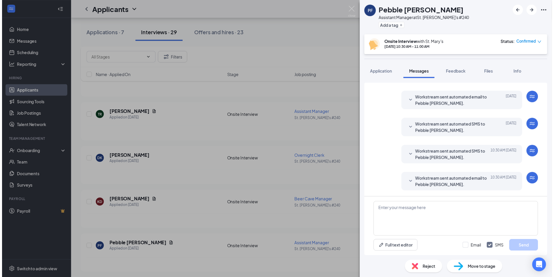
scroll to position [147, 0]
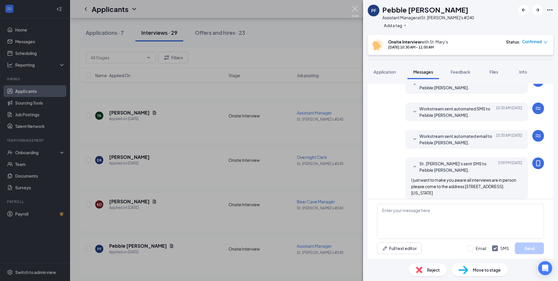
click at [353, 12] on img at bounding box center [355, 11] width 7 height 11
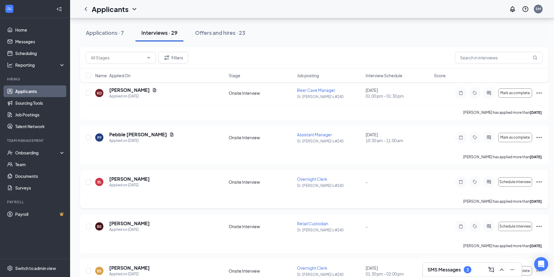
scroll to position [526, 0]
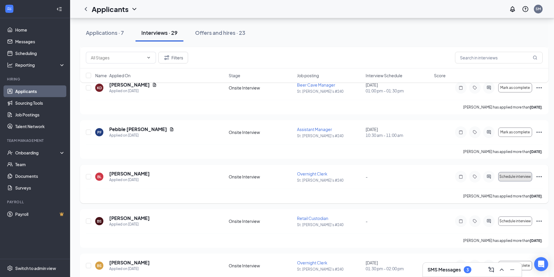
click at [508, 177] on span "Schedule interview" at bounding box center [515, 176] width 32 height 4
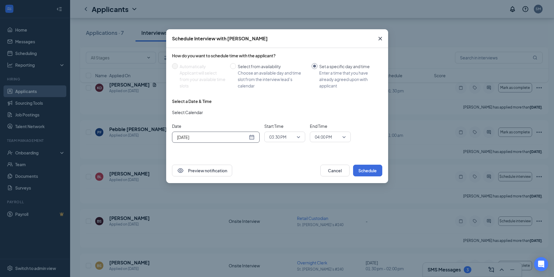
click at [252, 140] on div "Sep 16, 2025" at bounding box center [216, 137] width 78 height 6
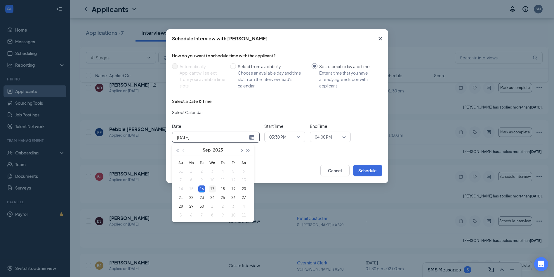
type input "Sep 17, 2025"
click at [211, 187] on div "17" at bounding box center [212, 188] width 7 height 7
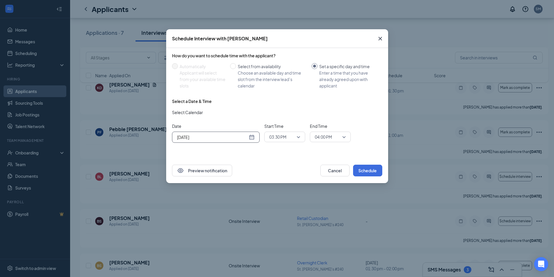
click at [291, 136] on span "03:30 PM" at bounding box center [282, 136] width 26 height 9
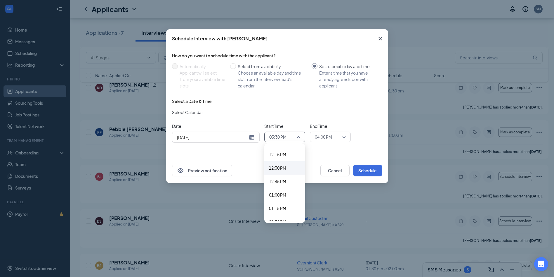
scroll to position [655, 0]
click at [280, 168] on span "12:30 PM" at bounding box center [277, 168] width 17 height 6
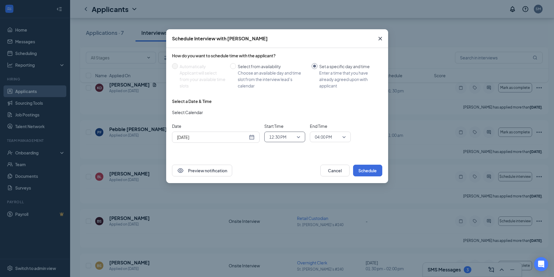
click at [332, 134] on span "04:00 PM" at bounding box center [323, 136] width 17 height 9
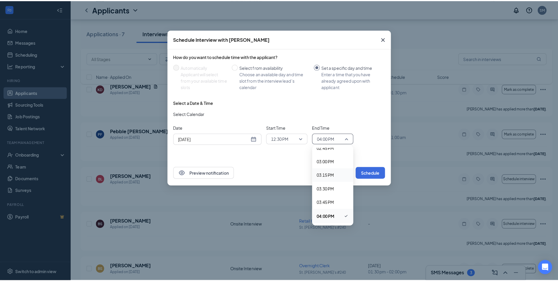
scroll to position [682, 0]
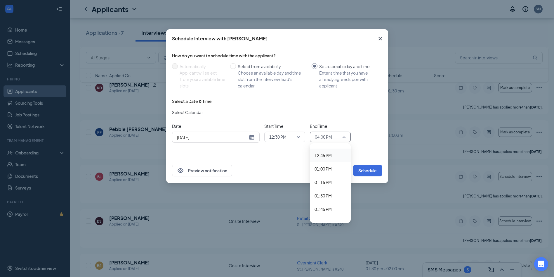
click at [333, 153] on span "12:45 PM" at bounding box center [331, 155] width 32 height 6
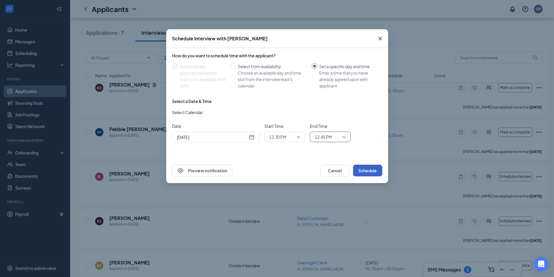
click at [369, 173] on button "Schedule" at bounding box center [367, 170] width 29 height 12
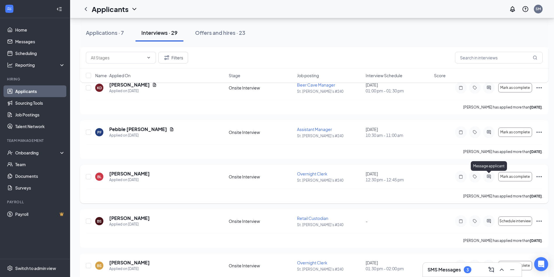
click at [489, 176] on icon "ActiveChat" at bounding box center [488, 176] width 7 height 5
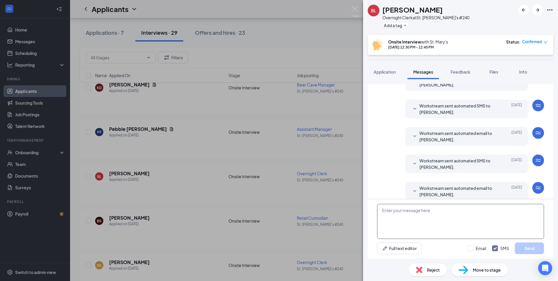
click at [408, 213] on textarea at bounding box center [460, 221] width 167 height 35
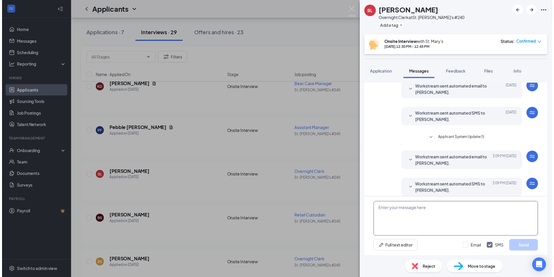
scroll to position [157, 0]
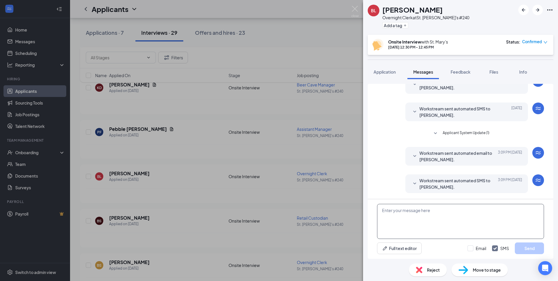
paste textarea "I just want to make you aware all interviews are in person please come to the a…"
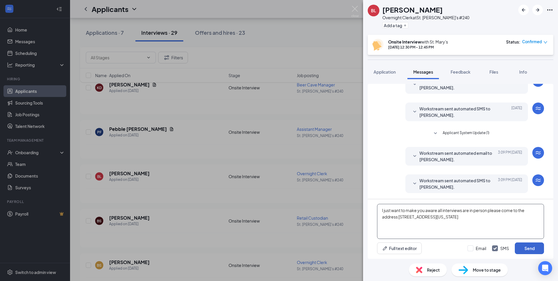
type textarea "I just want to make you aware all interviews are in person please come to the a…"
drag, startPoint x: 534, startPoint y: 249, endPoint x: 529, endPoint y: 245, distance: 6.8
click at [534, 248] on button "Send" at bounding box center [529, 248] width 29 height 12
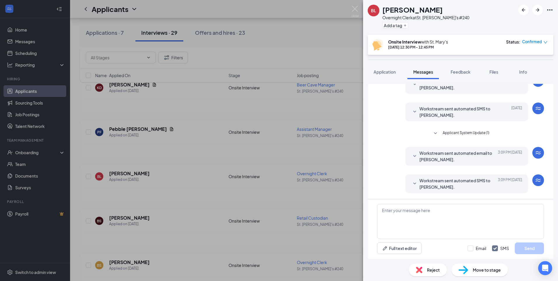
click at [362, 11] on div "BL Brandi Leithner Overnight Clerk at St. Mary's #240 Add a tag Onsite Intervie…" at bounding box center [279, 140] width 558 height 281
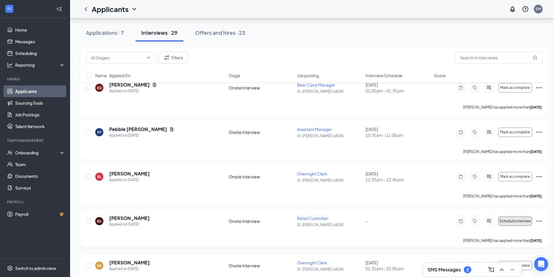
click at [521, 221] on span "Schedule interview" at bounding box center [515, 221] width 32 height 4
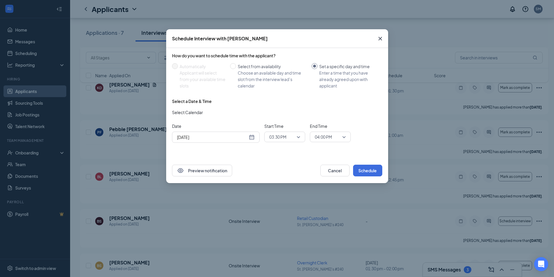
click at [283, 137] on span "03:30 PM" at bounding box center [277, 136] width 17 height 9
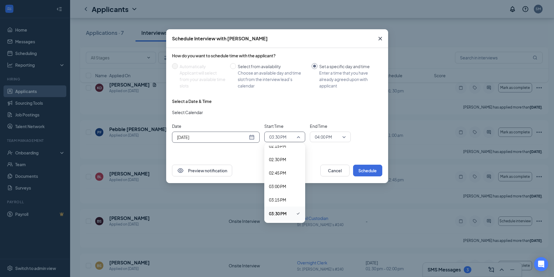
click at [251, 135] on div "Sep 16, 2025" at bounding box center [216, 137] width 78 height 6
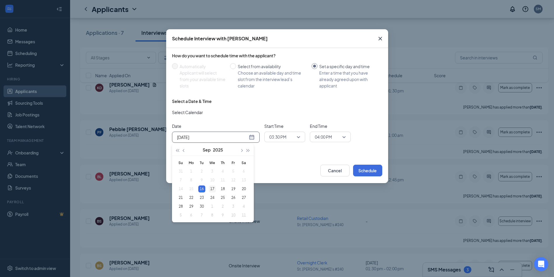
type input "Sep 17, 2025"
click at [210, 192] on td "17" at bounding box center [212, 188] width 11 height 9
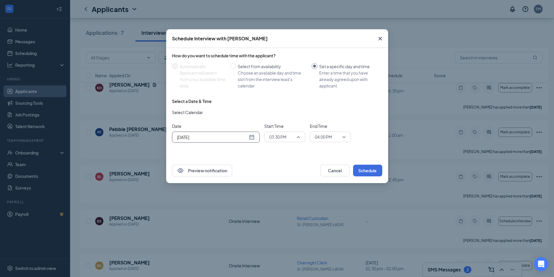
click at [294, 138] on span "03:30 PM" at bounding box center [282, 136] width 26 height 9
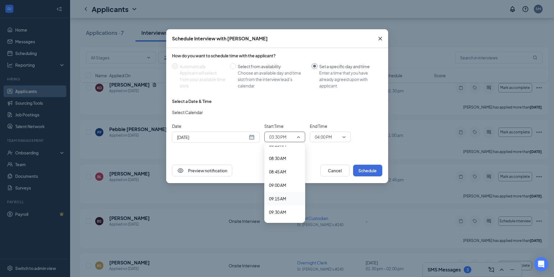
scroll to position [480, 0]
click at [284, 171] on span "09:15 AM" at bounding box center [277, 169] width 17 height 6
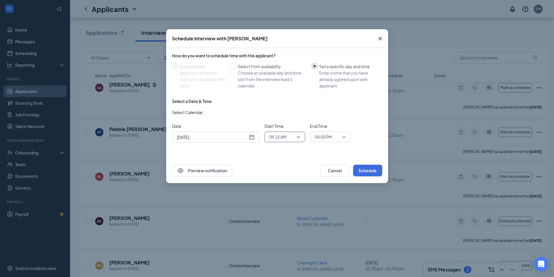
click at [328, 138] on span "04:00 PM" at bounding box center [323, 136] width 17 height 9
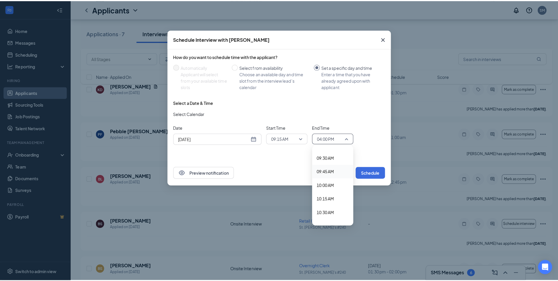
scroll to position [478, 0]
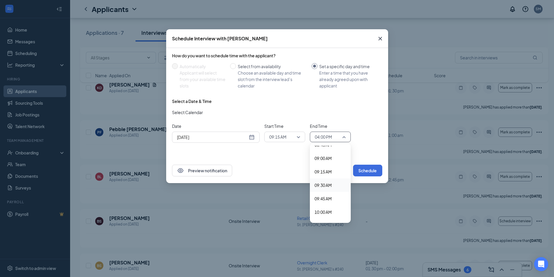
click at [333, 184] on span "09:30 AM" at bounding box center [331, 185] width 32 height 6
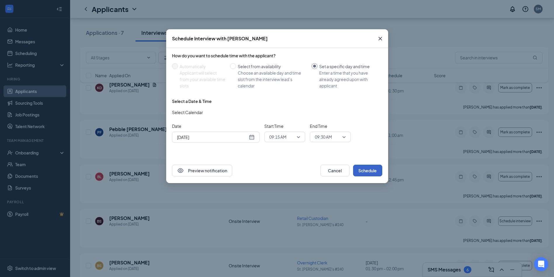
click at [366, 172] on button "Schedule" at bounding box center [367, 170] width 29 height 12
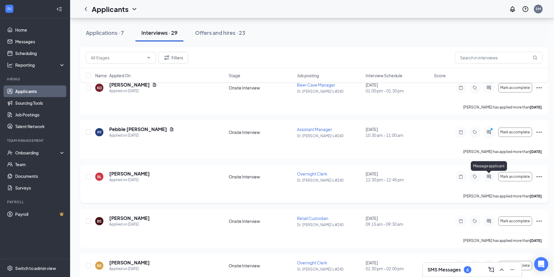
click at [489, 177] on icon "ActiveChat" at bounding box center [488, 176] width 7 height 5
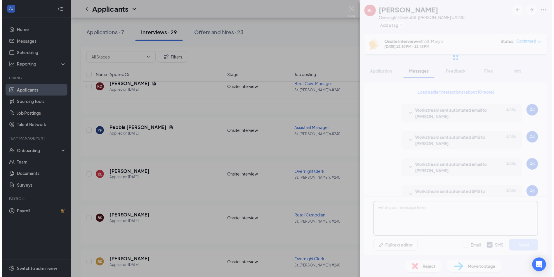
scroll to position [185, 0]
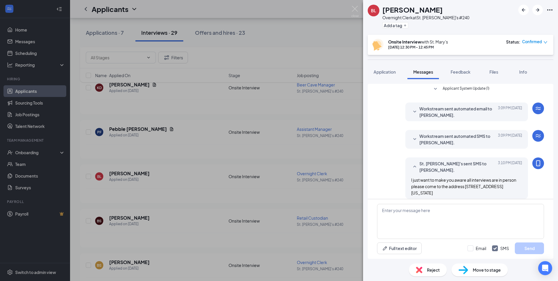
drag, startPoint x: 408, startPoint y: 212, endPoint x: 363, endPoint y: 13, distance: 204.2
click at [363, 13] on div "BL Brandi Leithner Overnight Clerk at St. Mary's #240 Add a tag Onsite Intervie…" at bounding box center [279, 140] width 558 height 281
click at [356, 13] on img at bounding box center [355, 11] width 7 height 11
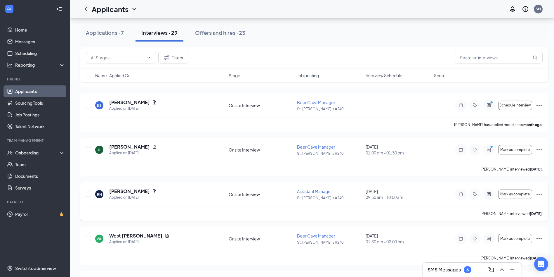
scroll to position [1125, 0]
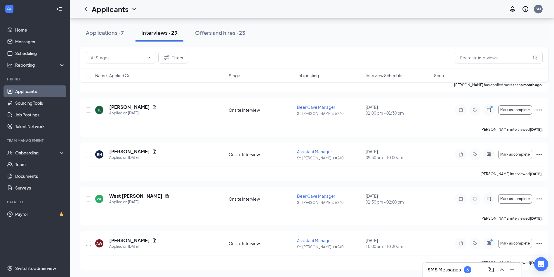
click at [87, 244] on input "checkbox" at bounding box center [88, 242] width 5 height 5
checkbox input "true"
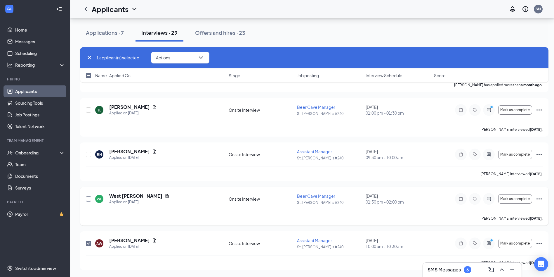
click at [88, 199] on input "checkbox" at bounding box center [88, 198] width 5 height 5
checkbox input "true"
click at [88, 152] on input "checkbox" at bounding box center [88, 154] width 5 height 5
checkbox input "true"
click at [90, 109] on input "checkbox" at bounding box center [88, 109] width 5 height 5
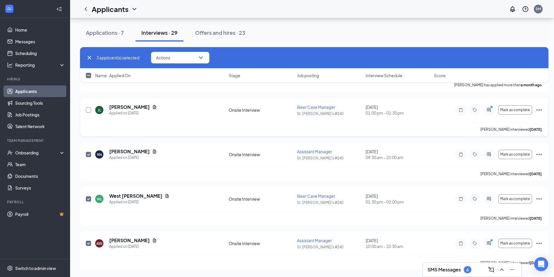
checkbox input "true"
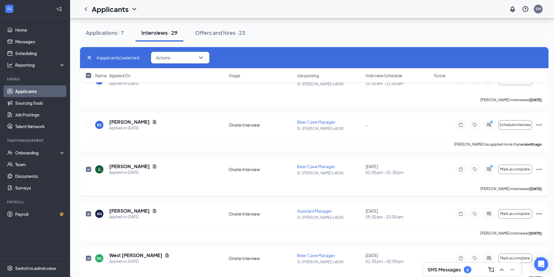
scroll to position [1037, 0]
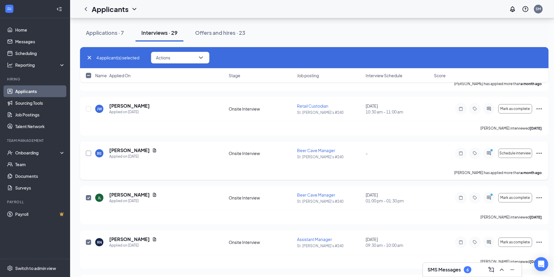
click at [89, 153] on input "checkbox" at bounding box center [88, 152] width 5 height 5
checkbox input "true"
click at [88, 109] on input "checkbox" at bounding box center [88, 108] width 5 height 5
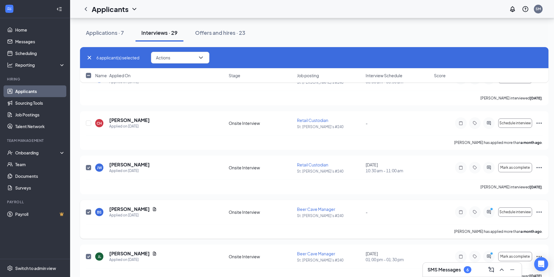
scroll to position [979, 0]
click at [152, 209] on icon "Document" at bounding box center [154, 208] width 5 height 5
checkbox input "false"
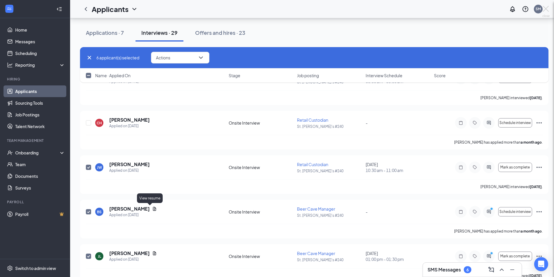
checkbox input "false"
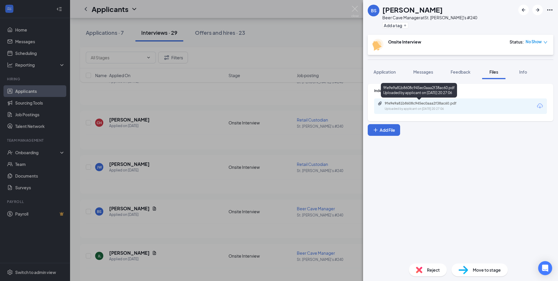
click at [401, 106] on div "9fe9e9a81b8608c945ec0aaa2f38ac60.pdf Uploaded by applicant on Aug 19, 2025 at 2…" at bounding box center [425, 106] width 95 height 10
click at [359, 11] on div "BS Brayden Snyder Beer Cave Manager at St. Mary's #240 Add a tag Onsite Intervi…" at bounding box center [279, 140] width 558 height 281
click at [354, 11] on img at bounding box center [355, 11] width 7 height 11
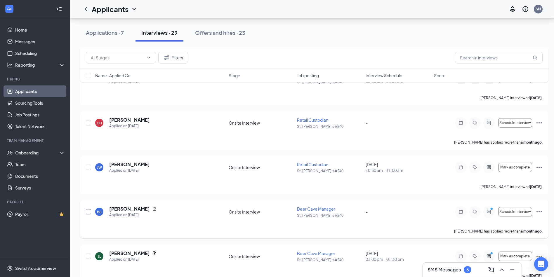
click at [90, 210] on input "checkbox" at bounding box center [88, 211] width 5 height 5
checkbox input "true"
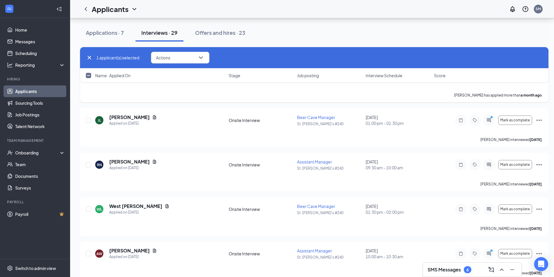
scroll to position [1125, 0]
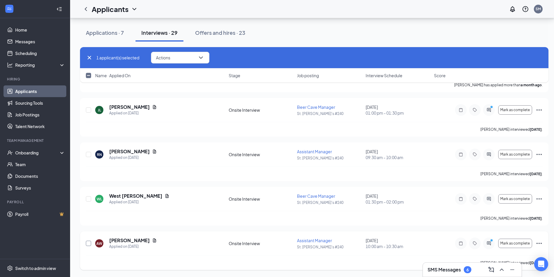
click at [88, 245] on div at bounding box center [89, 243] width 6 height 12
drag, startPoint x: 88, startPoint y: 245, endPoint x: 90, endPoint y: 195, distance: 50.0
click at [88, 199] on input "checkbox" at bounding box center [88, 198] width 5 height 5
checkbox input "true"
click at [89, 243] on input "checkbox" at bounding box center [88, 242] width 5 height 5
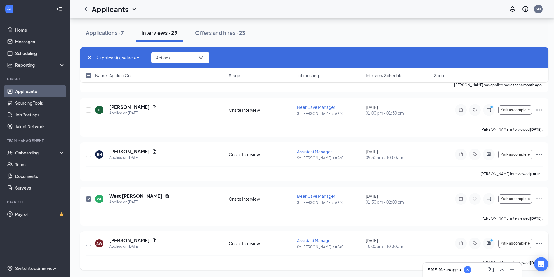
checkbox input "true"
click at [88, 154] on input "checkbox" at bounding box center [88, 154] width 5 height 5
checkbox input "true"
click at [89, 110] on input "checkbox" at bounding box center [88, 109] width 5 height 5
checkbox input "true"
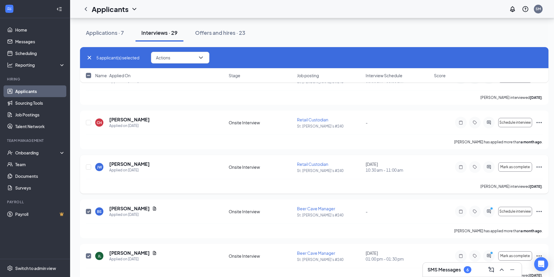
scroll to position [979, 0]
click at [86, 166] on input "checkbox" at bounding box center [88, 166] width 5 height 5
checkbox input "true"
click at [89, 122] on input "checkbox" at bounding box center [88, 122] width 5 height 5
checkbox input "true"
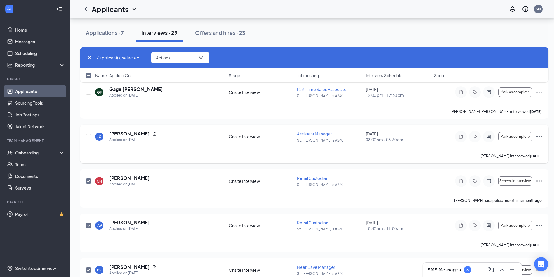
scroll to position [920, 0]
click at [89, 137] on input "checkbox" at bounding box center [88, 136] width 5 height 5
checkbox input "true"
click at [88, 92] on input "checkbox" at bounding box center [88, 92] width 5 height 5
checkbox input "true"
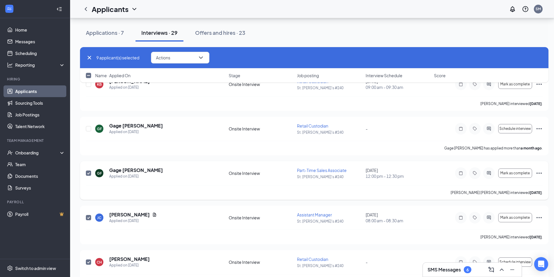
scroll to position [833, 0]
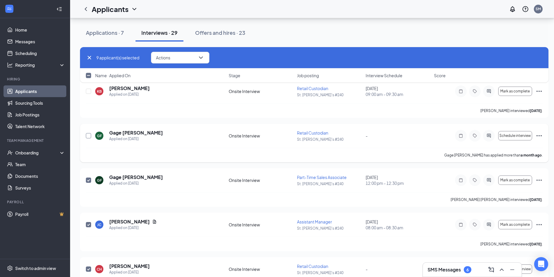
click at [89, 135] on input "checkbox" at bounding box center [88, 135] width 5 height 5
checkbox input "true"
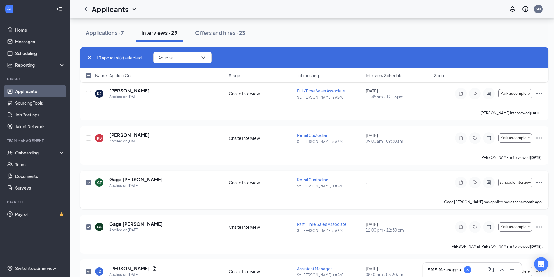
scroll to position [774, 0]
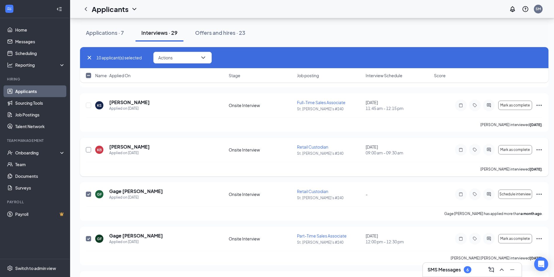
click at [88, 148] on input "checkbox" at bounding box center [88, 149] width 5 height 5
checkbox input "true"
click at [87, 104] on input "checkbox" at bounding box center [88, 104] width 5 height 5
checkbox input "true"
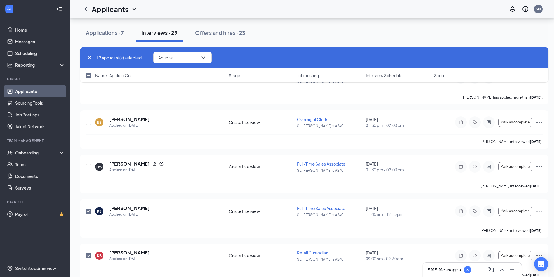
scroll to position [658, 0]
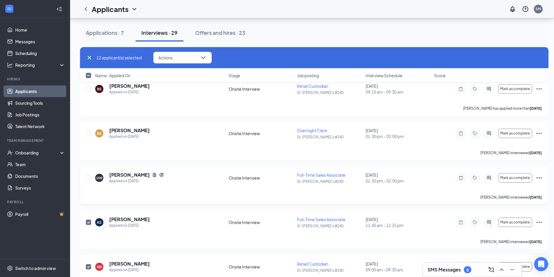
click at [91, 176] on div at bounding box center [89, 177] width 6 height 12
click at [89, 176] on input "checkbox" at bounding box center [88, 177] width 5 height 5
checkbox input "true"
click at [88, 135] on input "checkbox" at bounding box center [88, 133] width 5 height 5
checkbox input "true"
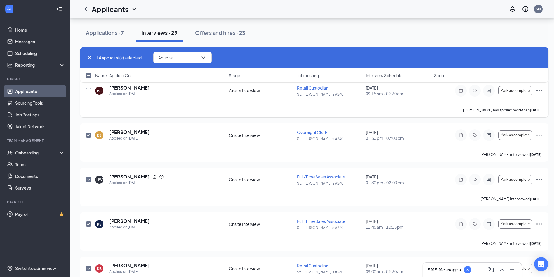
scroll to position [599, 0]
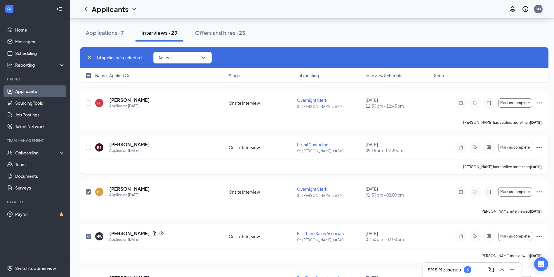
click at [88, 147] on input "checkbox" at bounding box center [88, 147] width 5 height 5
checkbox input "true"
click at [88, 104] on input "checkbox" at bounding box center [88, 102] width 5 height 5
click at [88, 102] on input "checkbox" at bounding box center [88, 102] width 5 height 5
checkbox input "false"
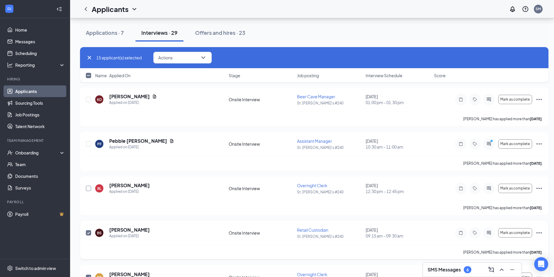
scroll to position [512, 0]
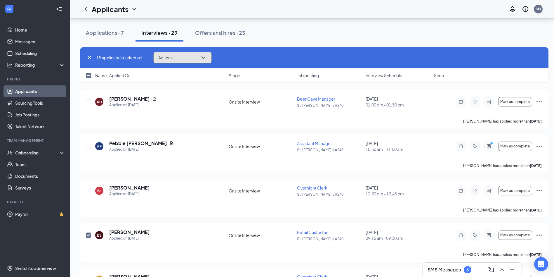
click at [195, 57] on button "Actions" at bounding box center [182, 58] width 58 height 12
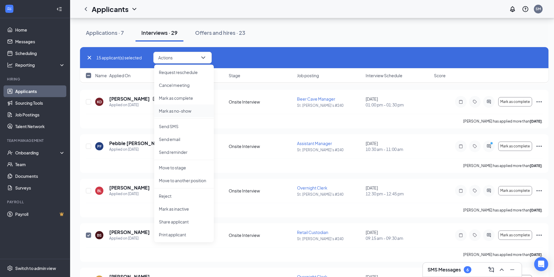
click at [186, 113] on p "Mark as no-show" at bounding box center [184, 111] width 50 height 6
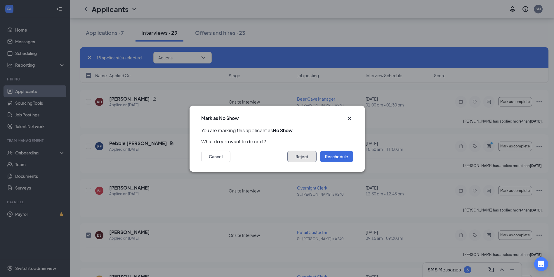
click at [308, 158] on button "Reject" at bounding box center [301, 156] width 29 height 12
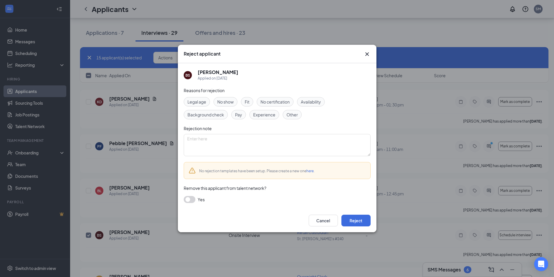
click at [225, 102] on span "No show" at bounding box center [225, 101] width 16 height 6
click at [357, 223] on button "Reject" at bounding box center [355, 220] width 29 height 12
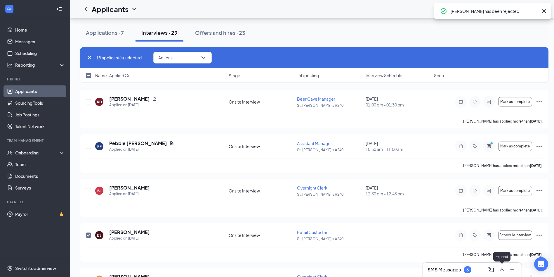
click at [501, 271] on icon "ChevronUp" at bounding box center [501, 269] width 7 height 7
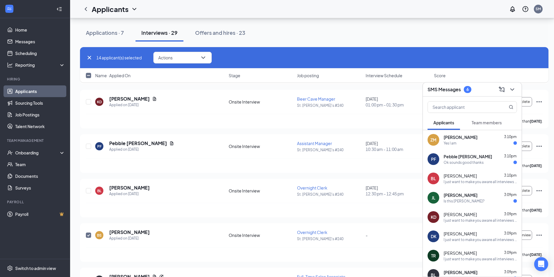
click at [484, 160] on div "Ok sounds good thanks" at bounding box center [480, 162] width 73 height 5
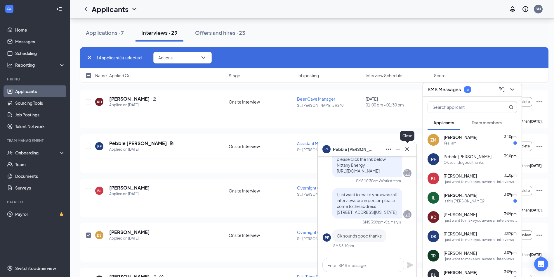
click at [409, 150] on icon "Cross" at bounding box center [407, 148] width 7 height 7
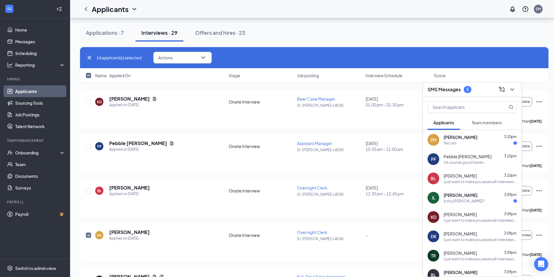
click at [470, 139] on div "Zeke Myers 3:10pm" at bounding box center [480, 137] width 73 height 6
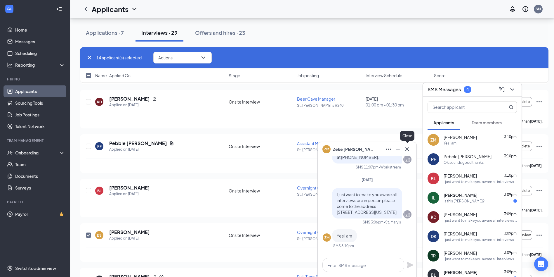
click at [406, 151] on icon "Cross" at bounding box center [407, 148] width 7 height 7
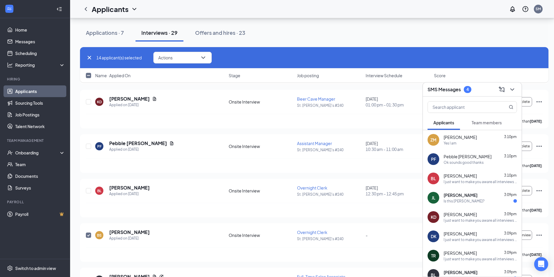
click at [463, 193] on span "[PERSON_NAME]" at bounding box center [461, 195] width 34 height 6
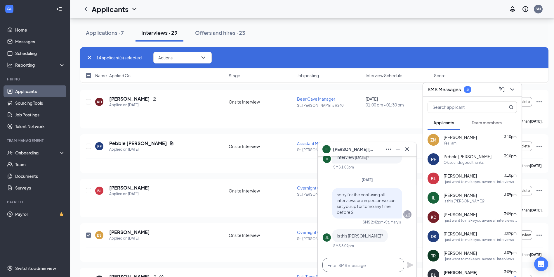
click at [364, 269] on textarea at bounding box center [363, 265] width 82 height 14
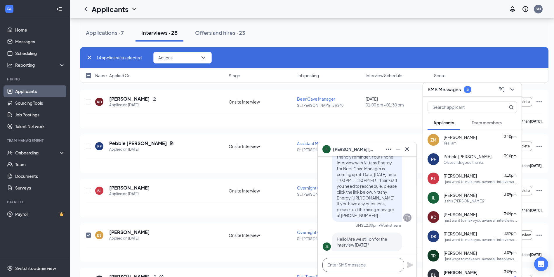
scroll to position [0, 0]
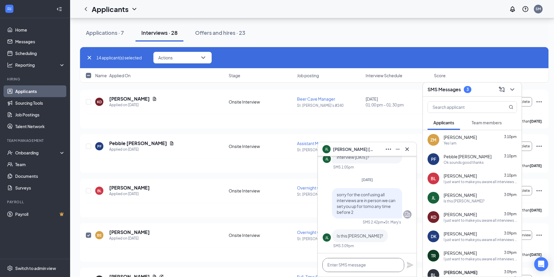
click at [357, 266] on textarea at bounding box center [363, 265] width 82 height 14
type textarea "y"
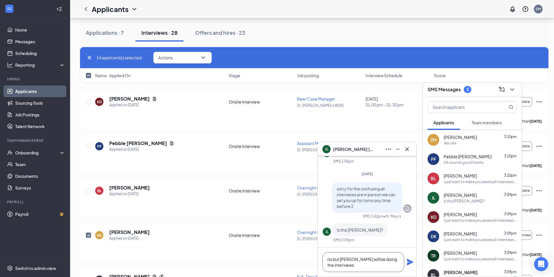
type textarea "no but [PERSON_NAME] will be doing the interviews"
click at [410, 261] on icon "Plane" at bounding box center [410, 261] width 6 height 6
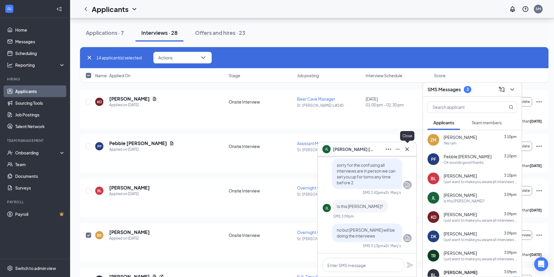
click at [408, 152] on icon "Cross" at bounding box center [407, 148] width 7 height 7
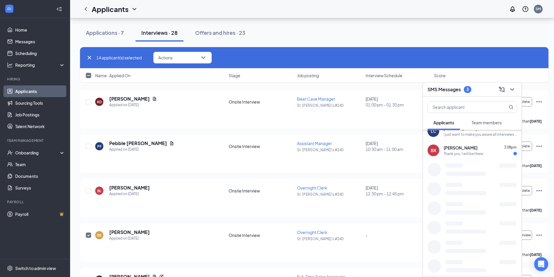
scroll to position [105, 0]
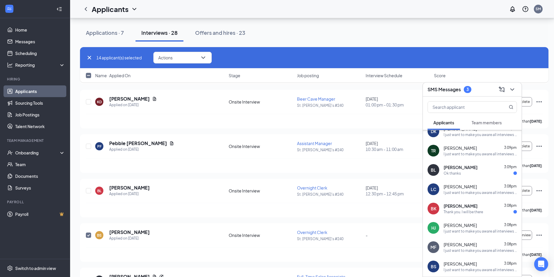
click at [477, 170] on span "[PERSON_NAME]" at bounding box center [461, 167] width 34 height 6
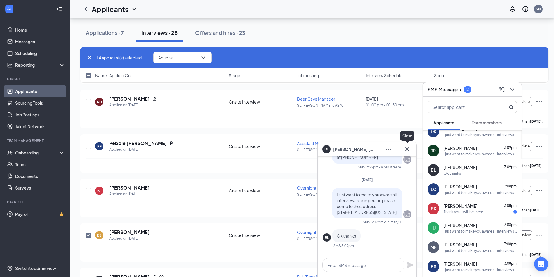
click at [409, 150] on icon "Cross" at bounding box center [407, 149] width 4 height 4
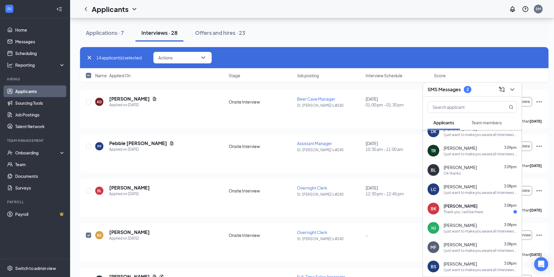
click at [465, 211] on div "Thank you. I will be there" at bounding box center [463, 211] width 39 height 5
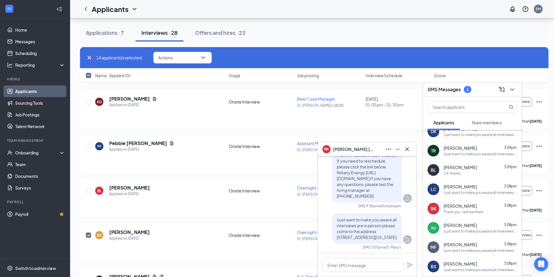
scroll to position [-88, 0]
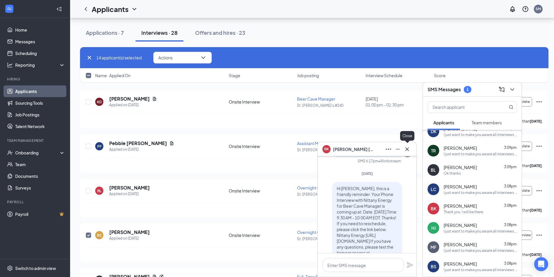
click at [405, 152] on icon "Cross" at bounding box center [407, 148] width 7 height 7
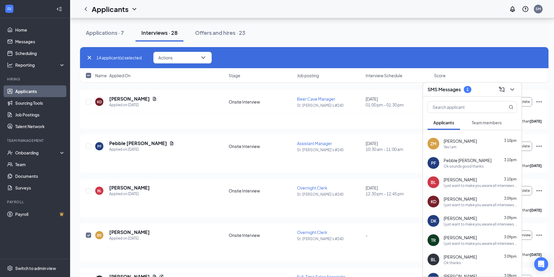
scroll to position [0, 0]
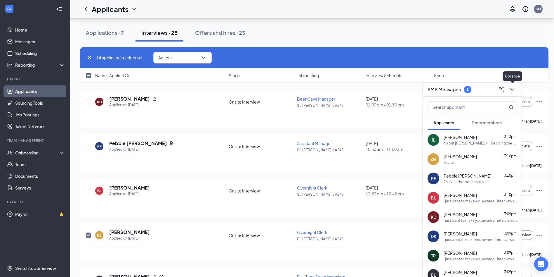
click at [512, 88] on icon "ChevronDown" at bounding box center [512, 89] width 7 height 7
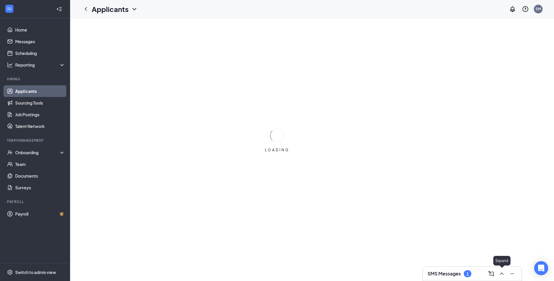
click at [501, 275] on div at bounding box center [501, 273] width 11 height 9
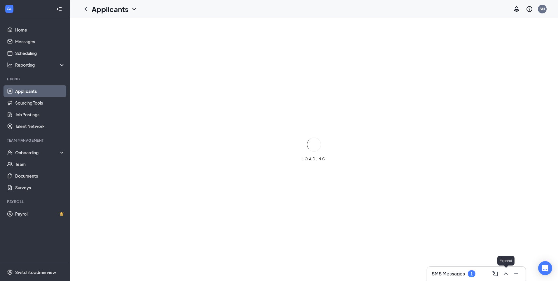
click at [503, 274] on icon "ChevronUp" at bounding box center [506, 273] width 7 height 7
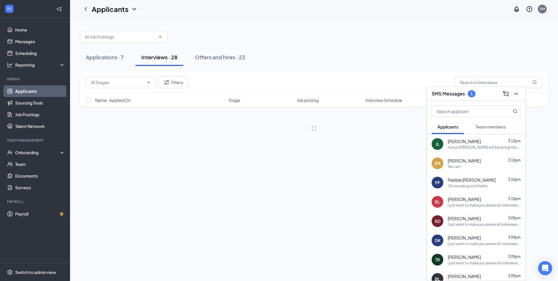
click at [454, 140] on span "[PERSON_NAME]" at bounding box center [464, 141] width 33 height 6
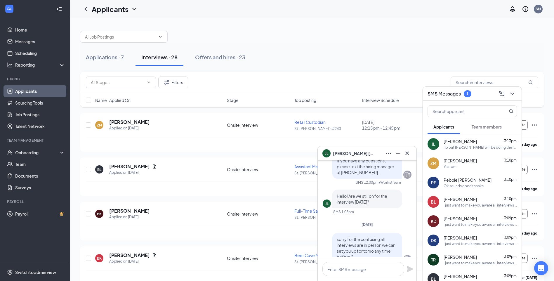
scroll to position [-58, 0]
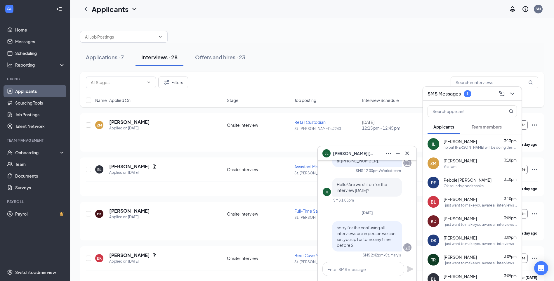
click at [390, 187] on p "Hello! Are we still on for the interview [DATE]?" at bounding box center [367, 187] width 61 height 12
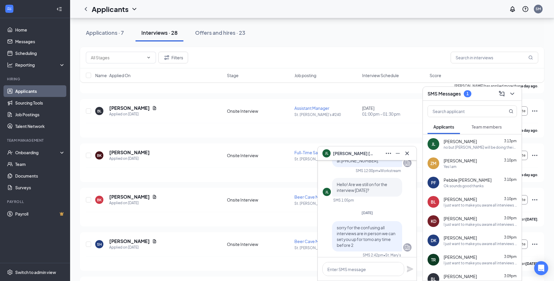
scroll to position [-146, 0]
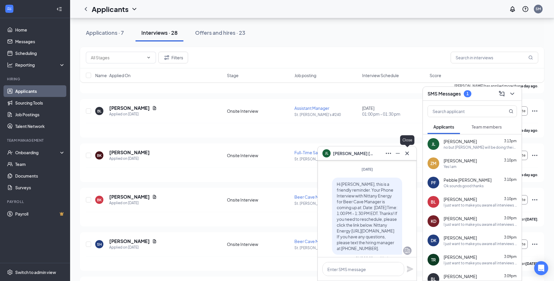
click at [406, 155] on icon "Cross" at bounding box center [407, 153] width 7 height 7
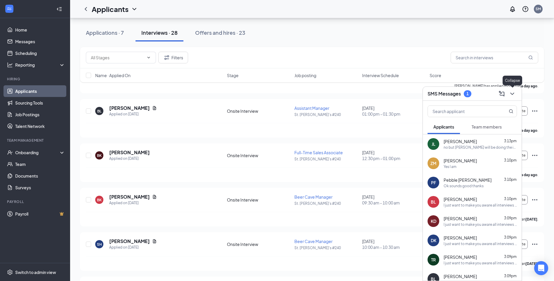
click at [510, 93] on icon "ChevronDown" at bounding box center [512, 93] width 7 height 7
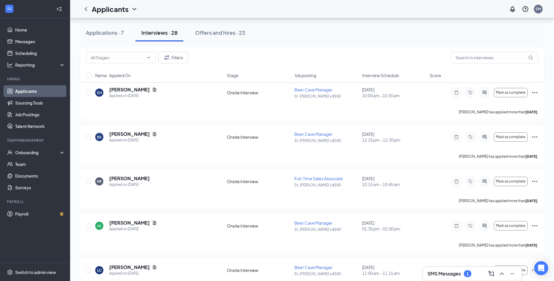
scroll to position [175, 0]
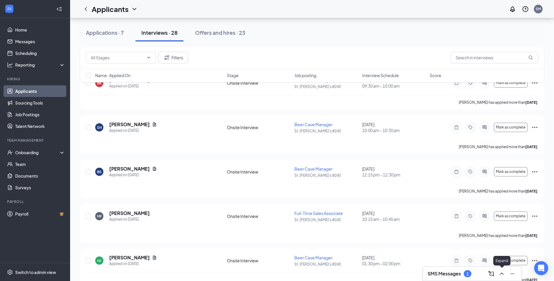
click at [497, 273] on button at bounding box center [501, 273] width 9 height 9
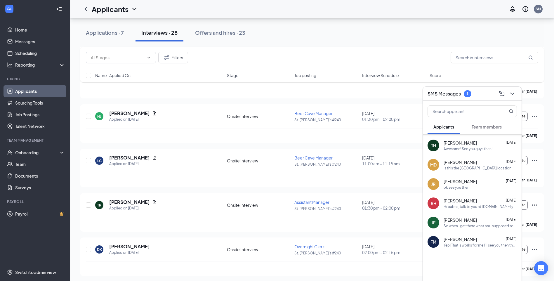
scroll to position [321, 0]
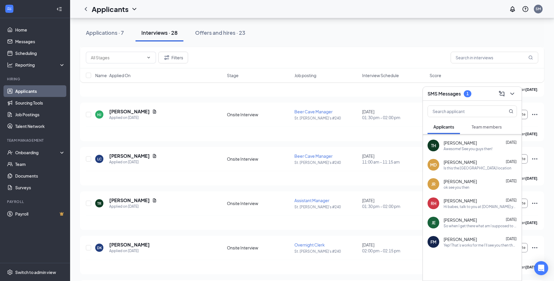
click at [515, 91] on icon "ChevronDown" at bounding box center [512, 93] width 7 height 7
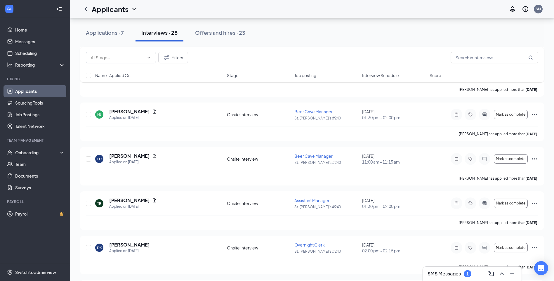
scroll to position [0, 0]
